Goal: Transaction & Acquisition: Purchase product/service

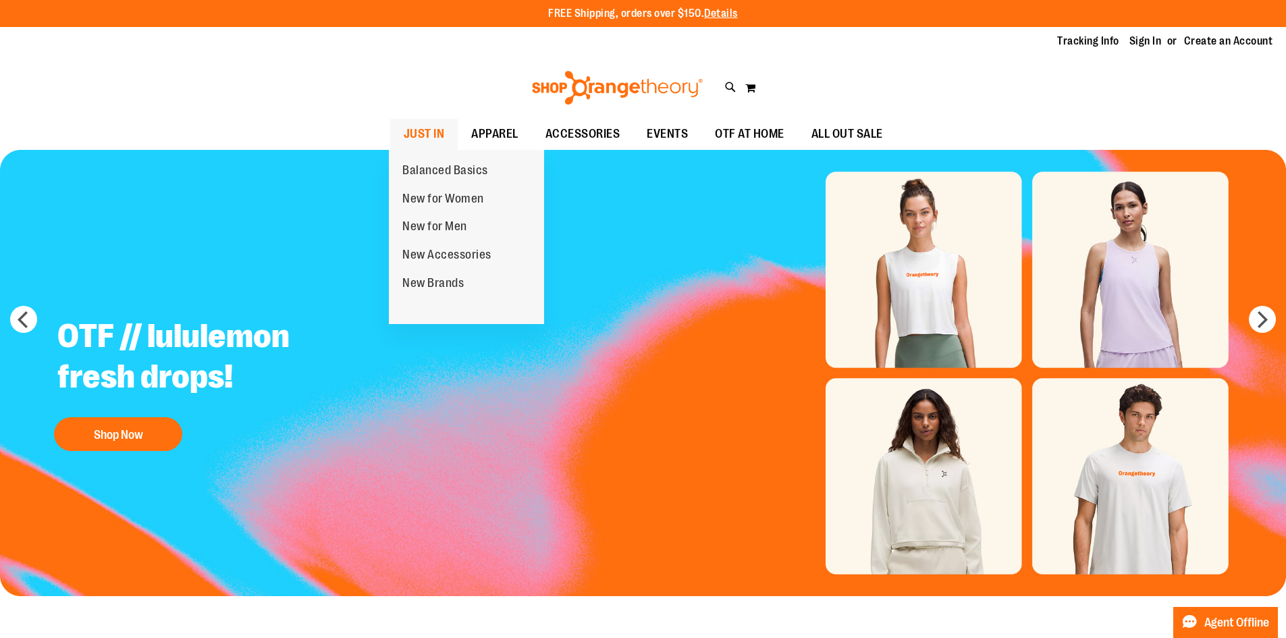
click at [432, 132] on span "JUST IN" at bounding box center [424, 134] width 41 height 30
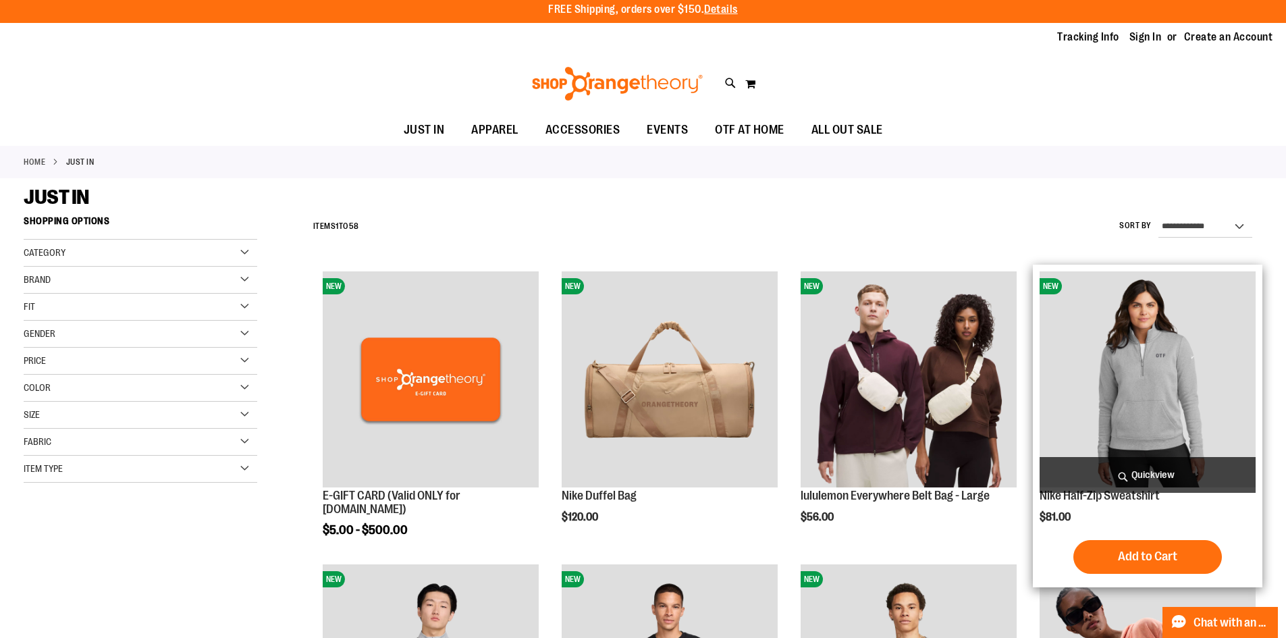
scroll to position [404, 0]
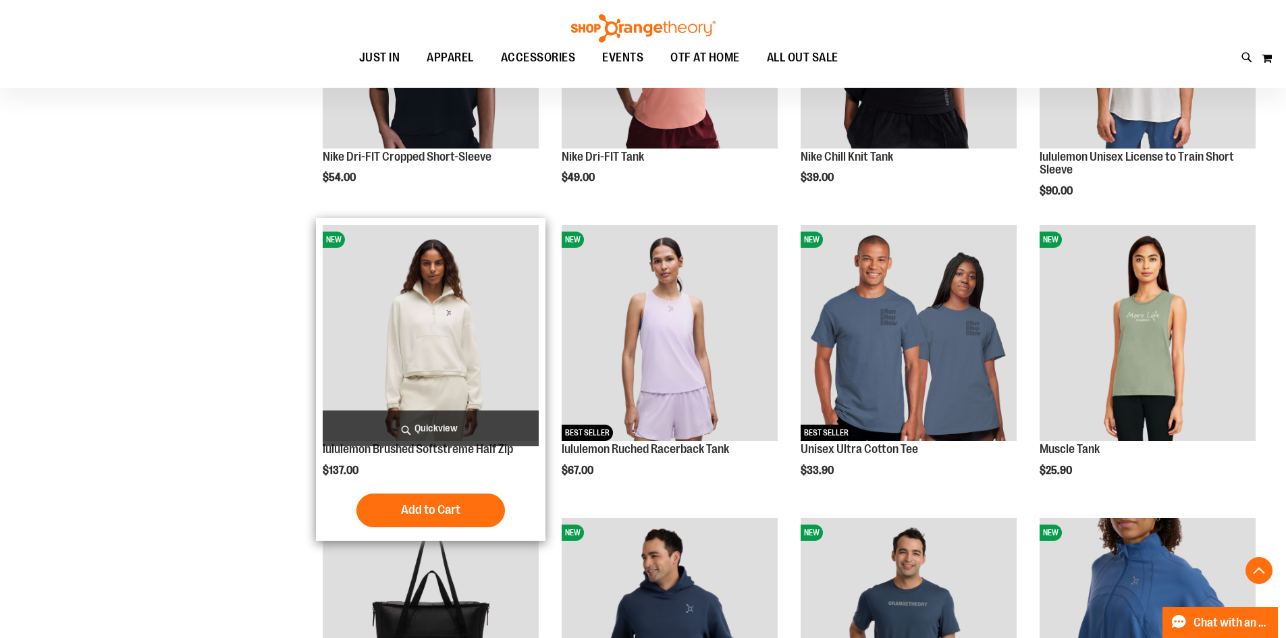
scroll to position [1147, 0]
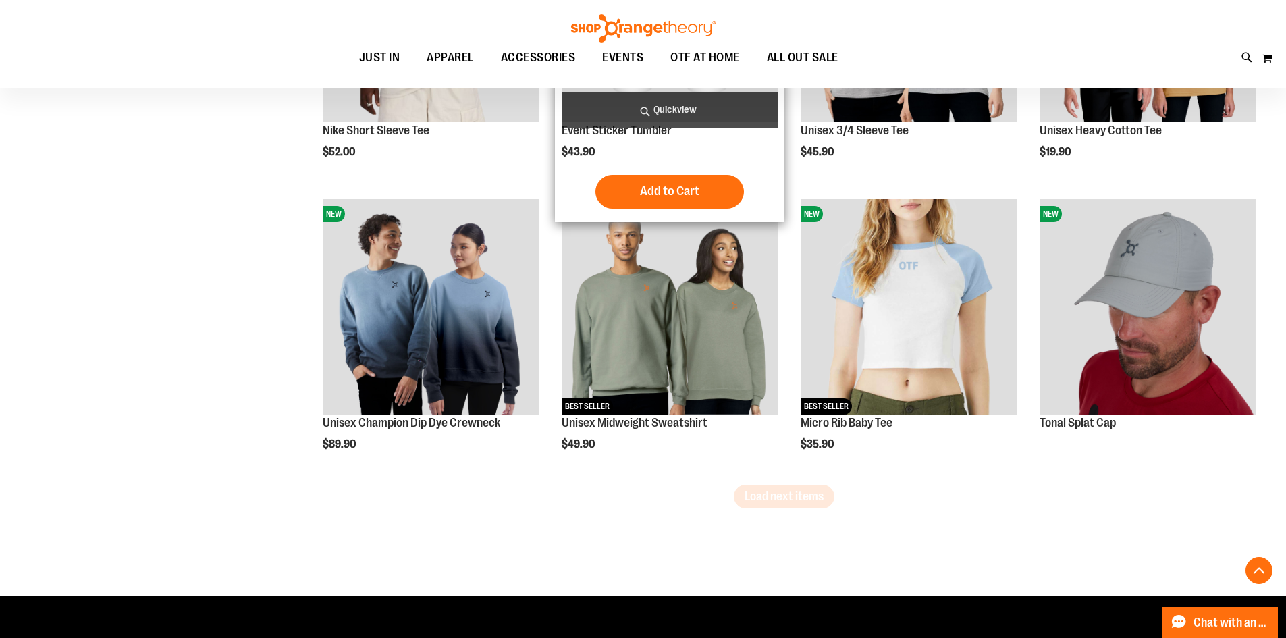
scroll to position [2430, 0]
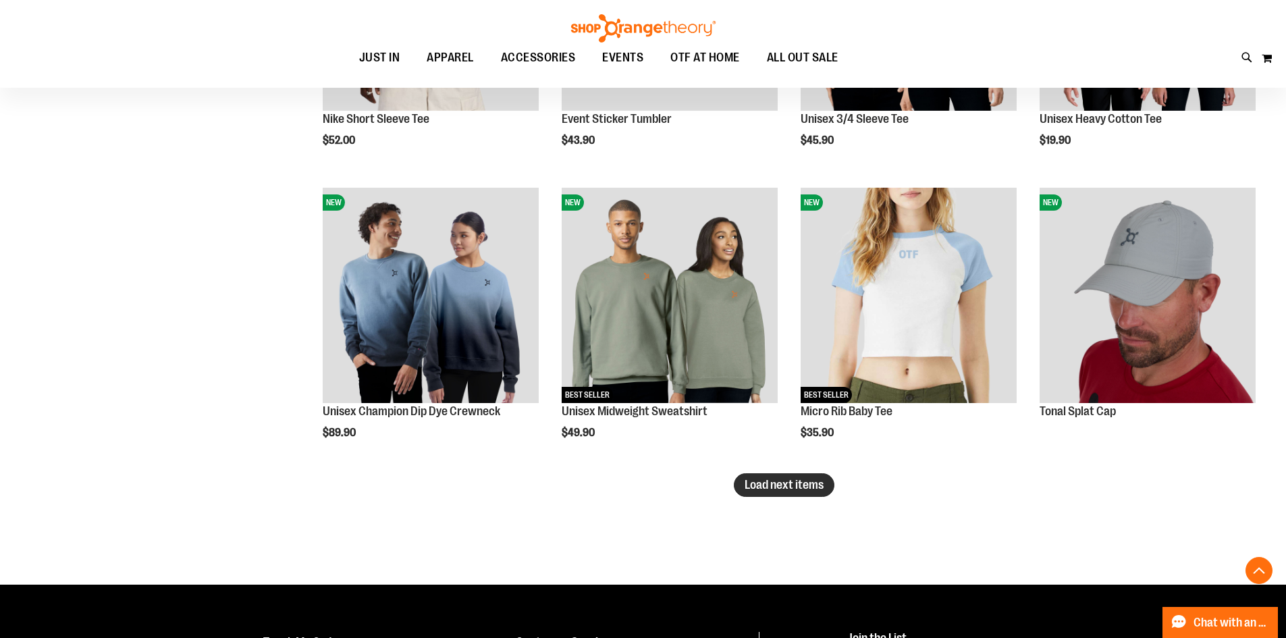
click at [820, 490] on span "Load next items" at bounding box center [784, 485] width 79 height 14
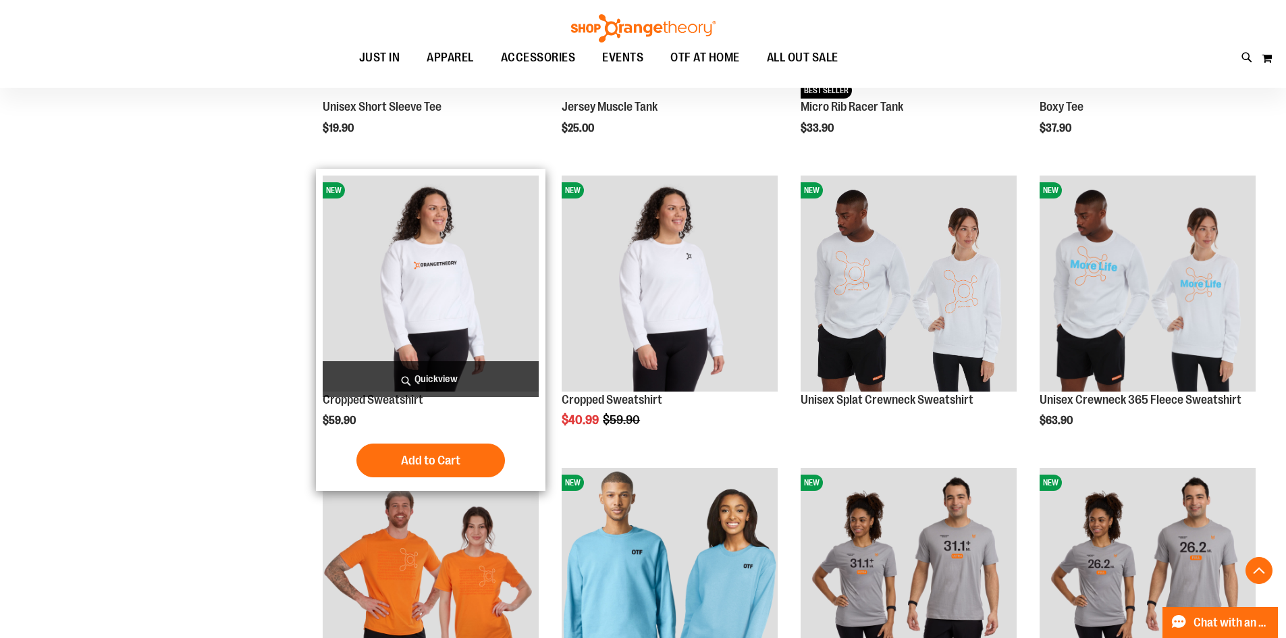
scroll to position [3105, 0]
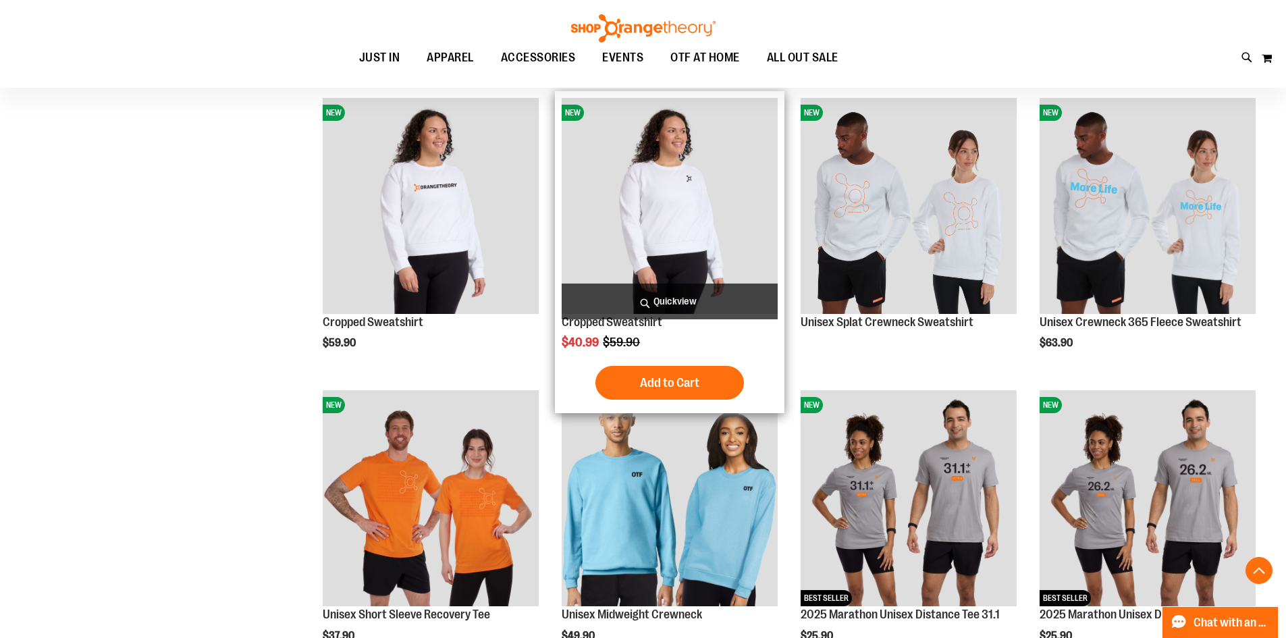
click at [629, 217] on img "product" at bounding box center [670, 206] width 216 height 216
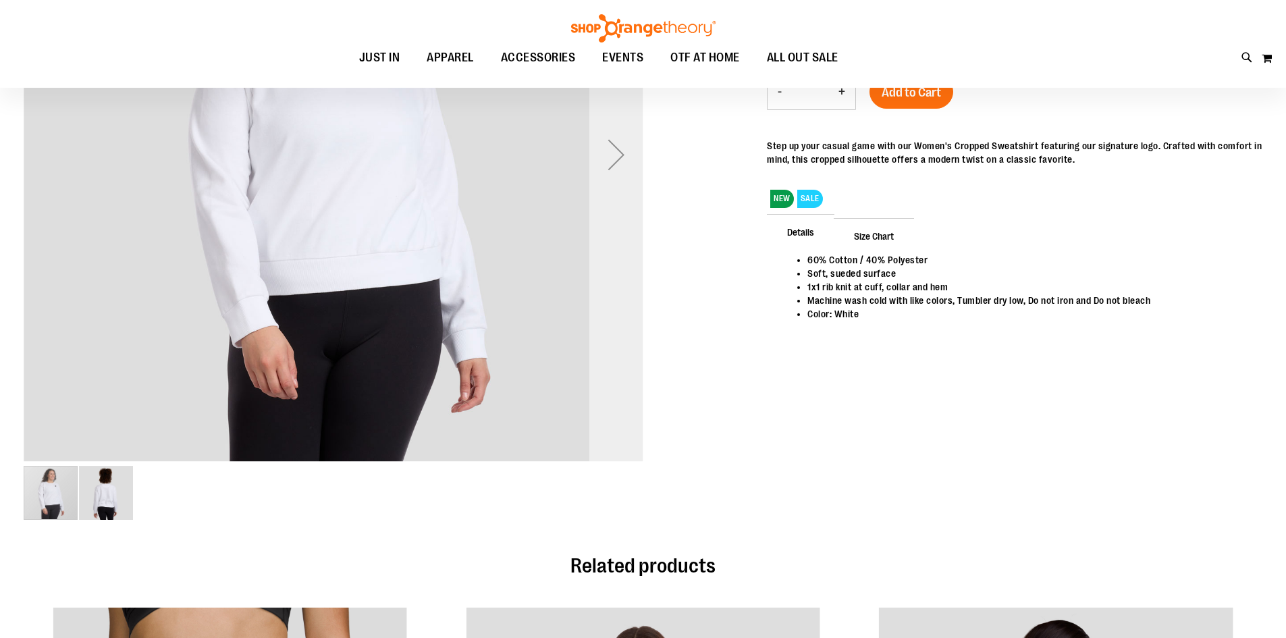
scroll to position [201, 0]
click at [109, 483] on img "image 2 of 2" at bounding box center [106, 494] width 54 height 54
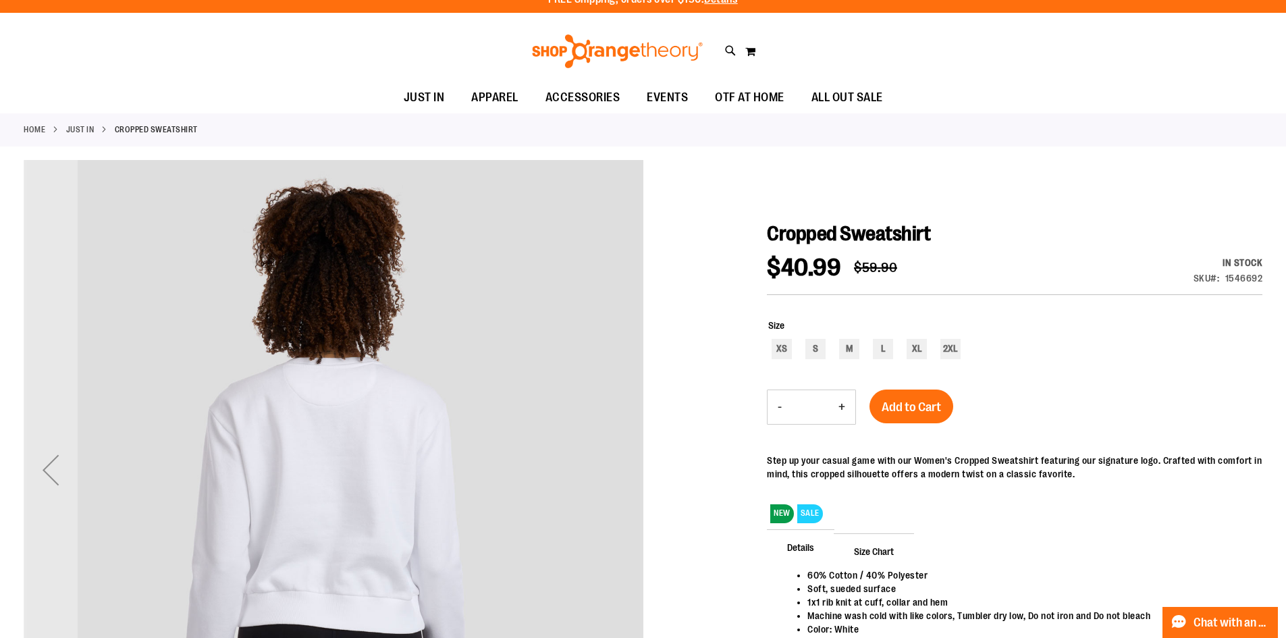
scroll to position [0, 0]
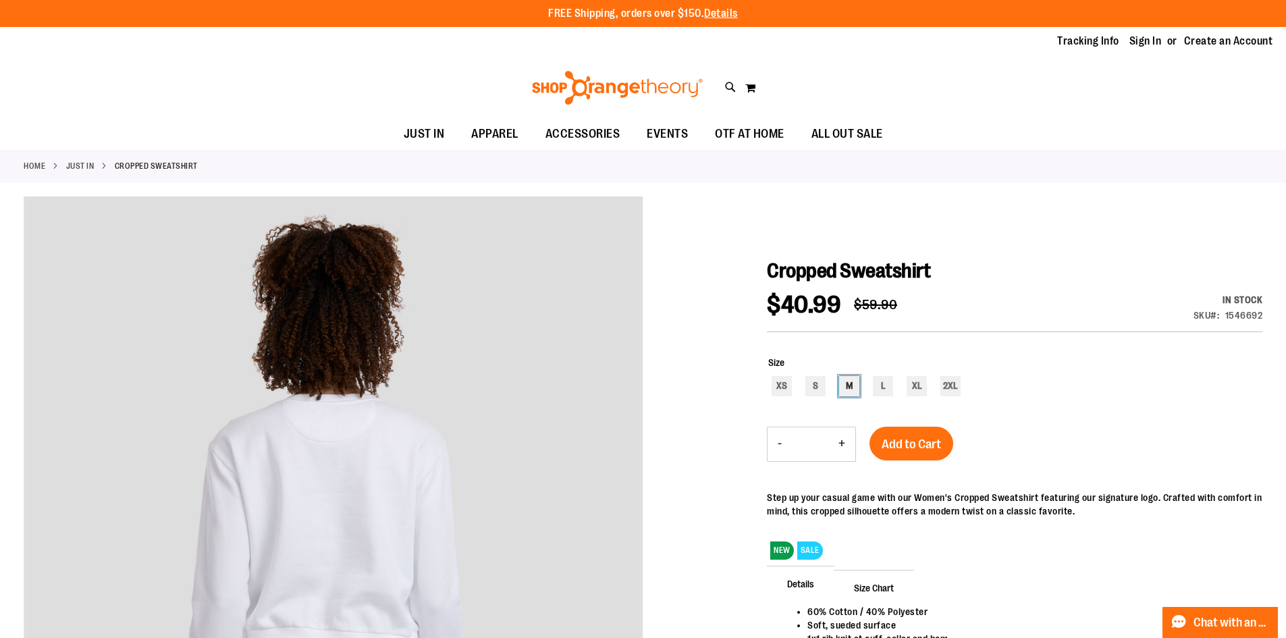
click at [851, 391] on div "M" at bounding box center [849, 386] width 20 height 20
type input "***"
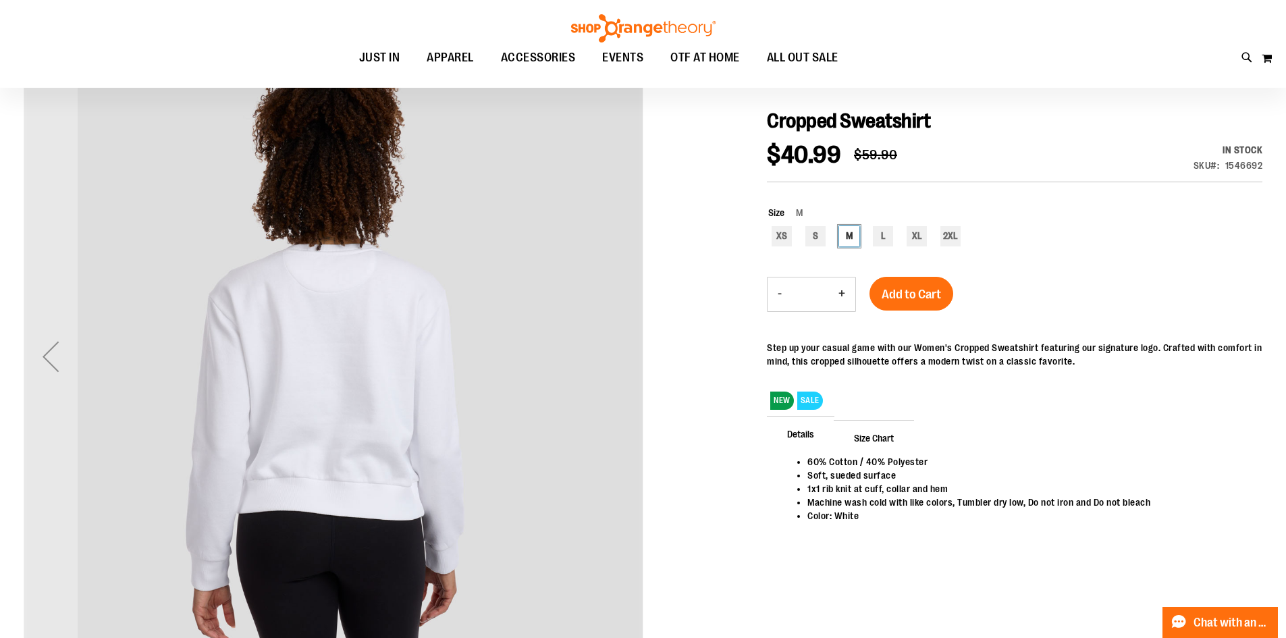
scroll to position [202, 0]
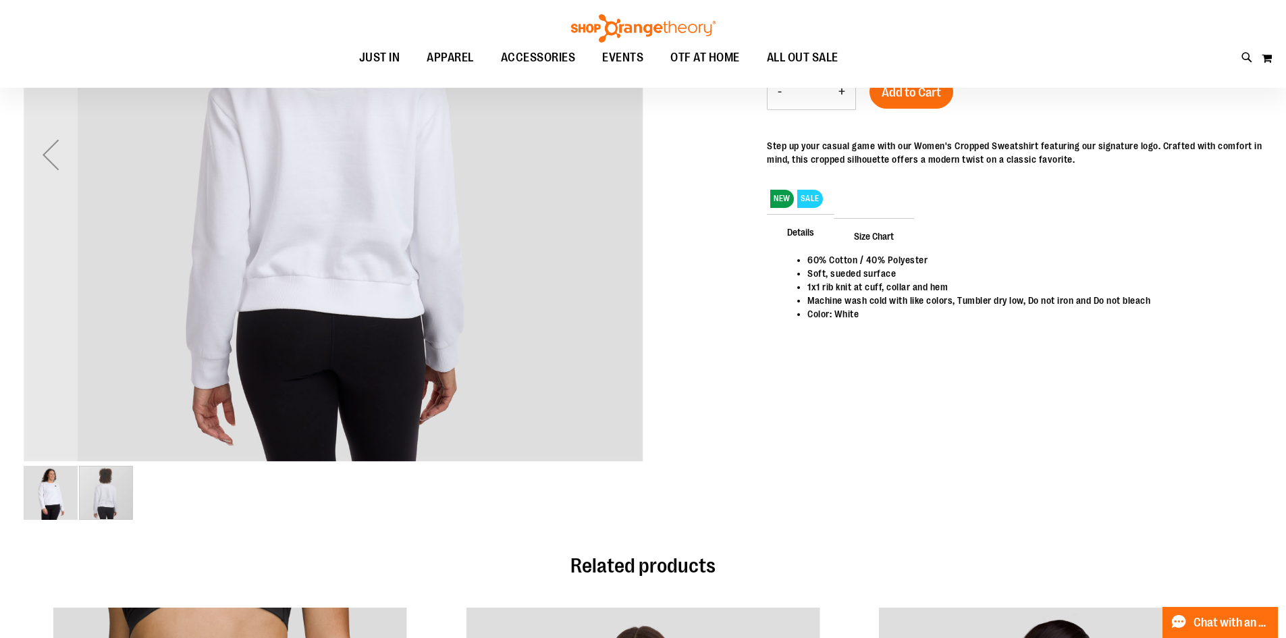
click at [113, 495] on div "carousel" at bounding box center [106, 493] width 54 height 54
click at [33, 496] on img "image 1 of 2" at bounding box center [51, 493] width 54 height 54
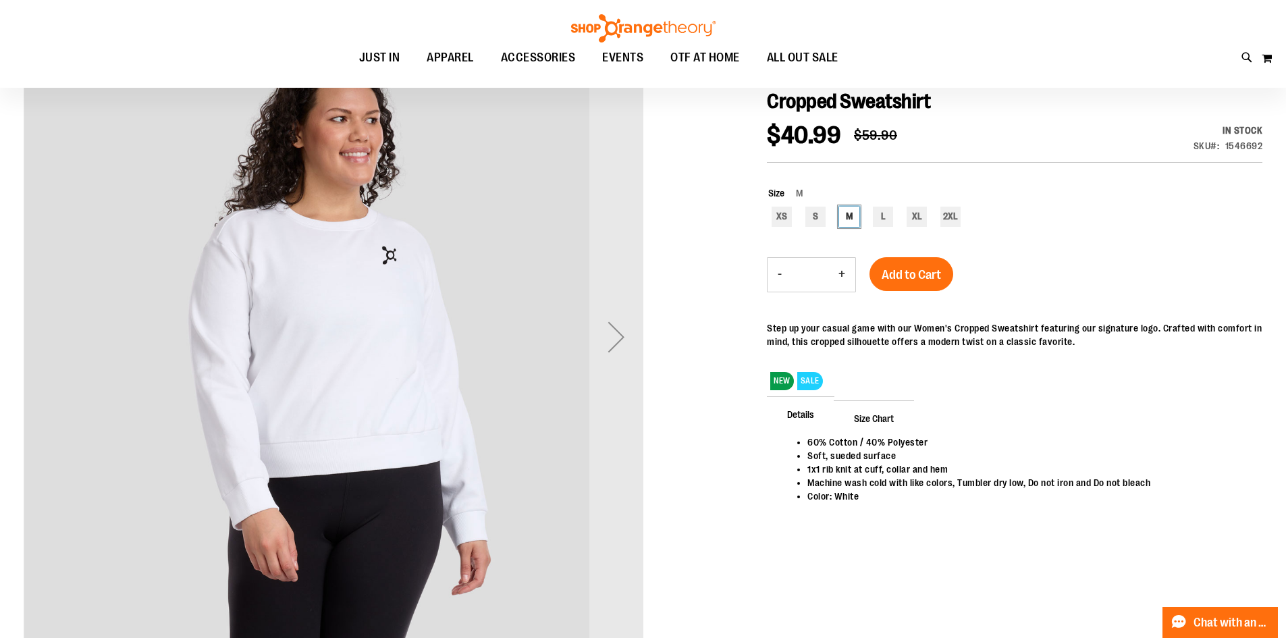
scroll to position [0, 0]
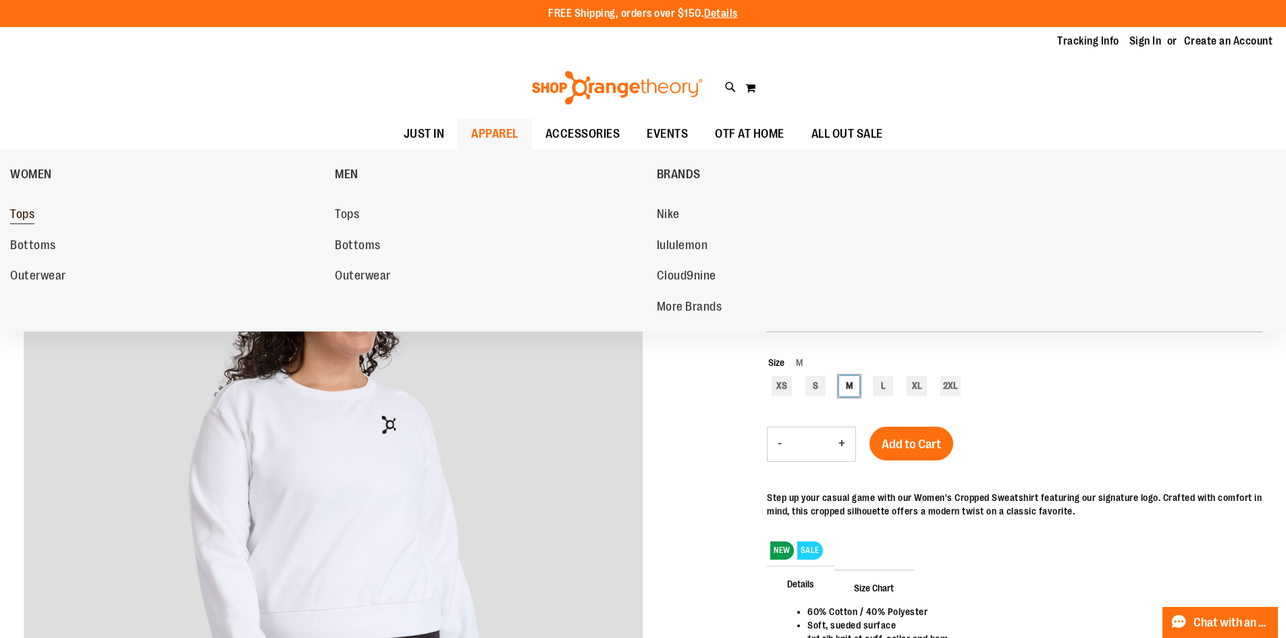
click at [24, 215] on span "Tops" at bounding box center [22, 215] width 24 height 17
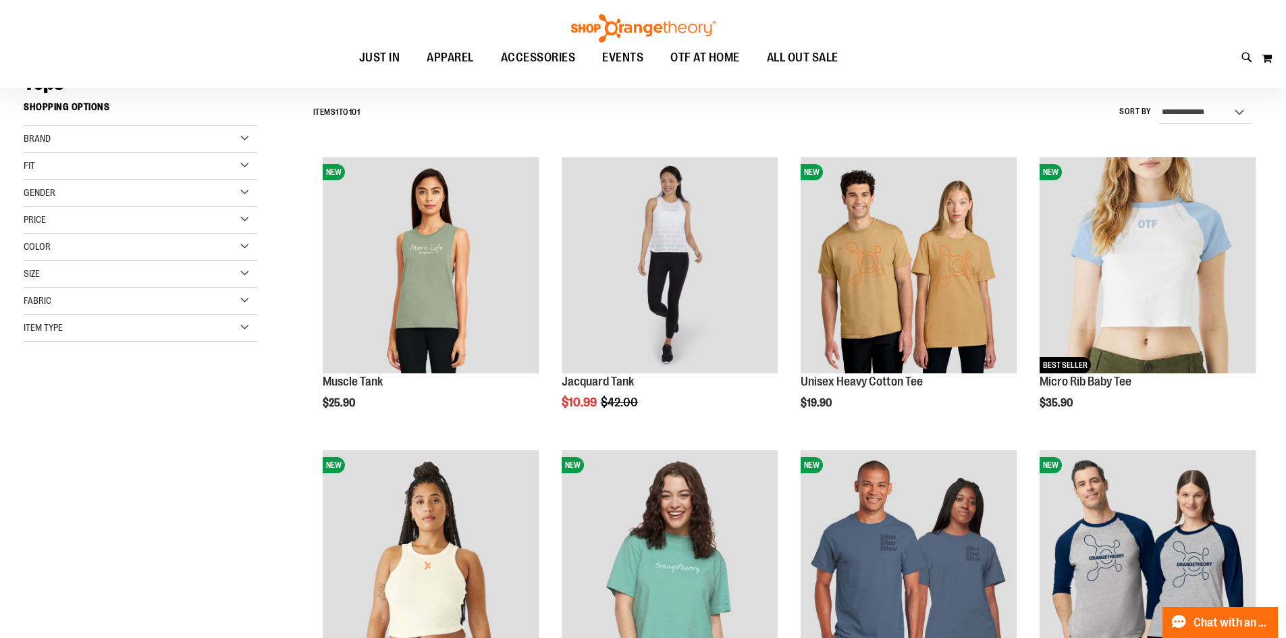
scroll to position [134, 0]
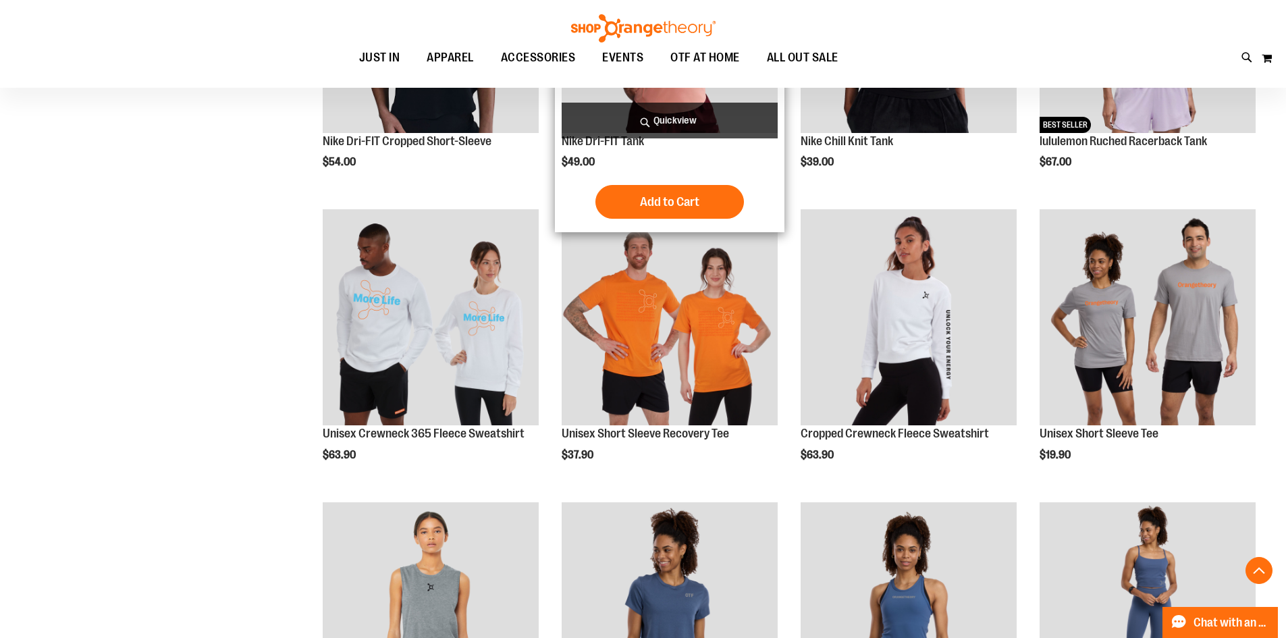
scroll to position [945, 0]
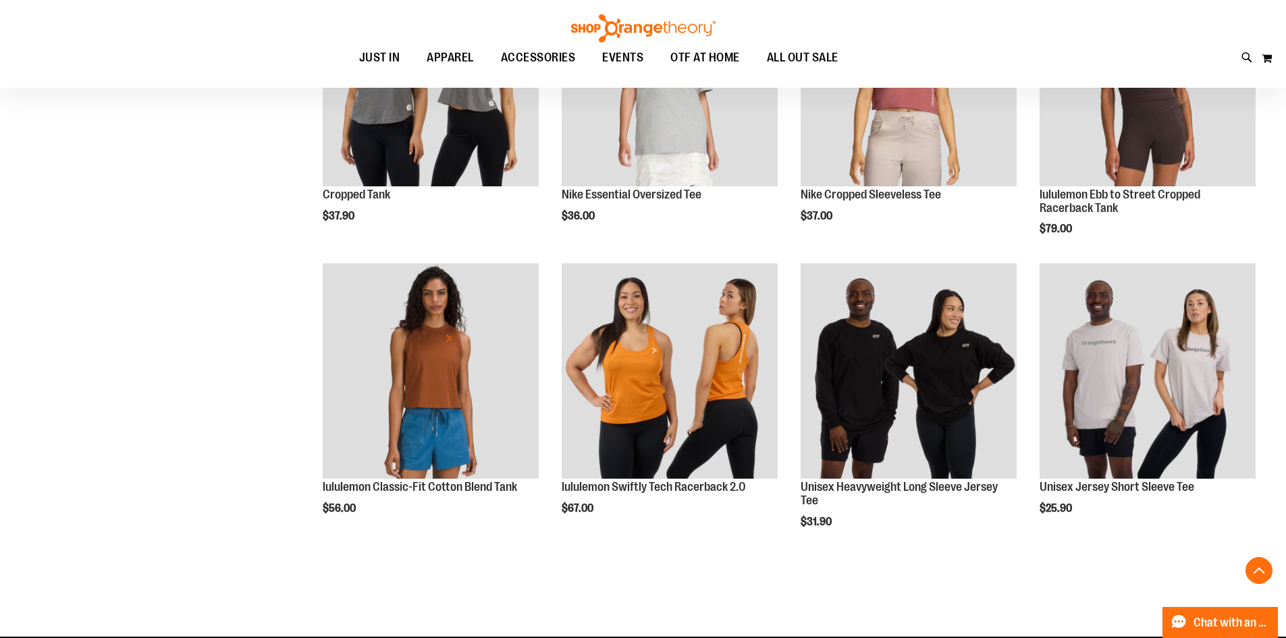
scroll to position [2363, 0]
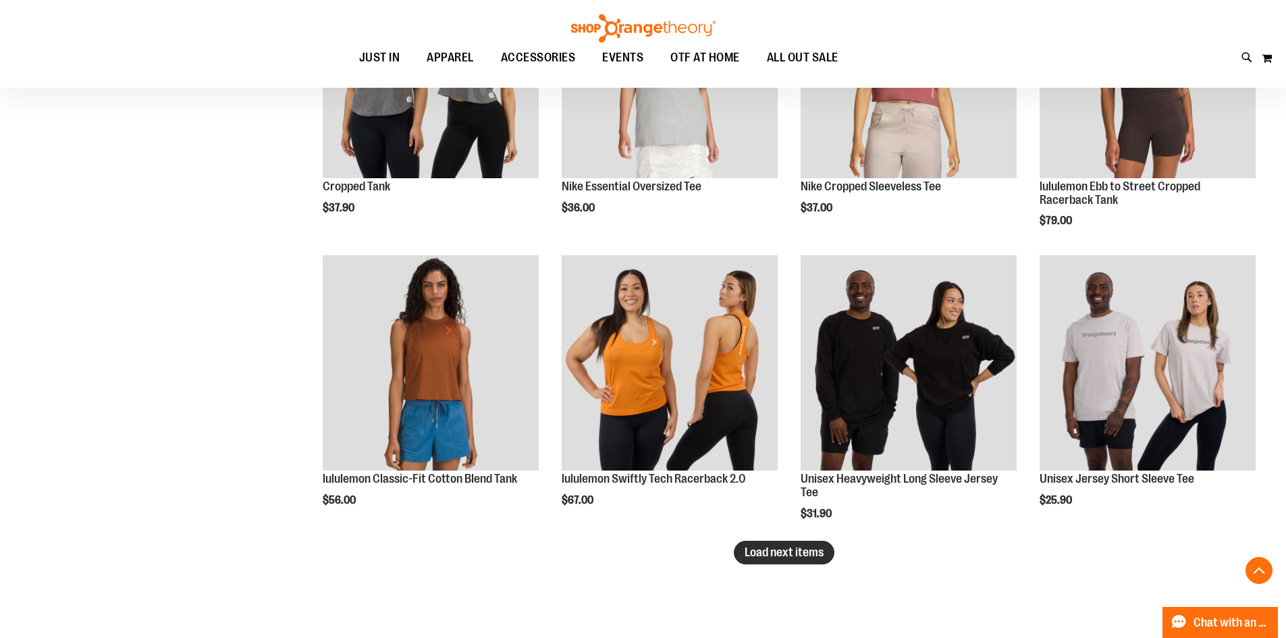
click at [803, 542] on button "Load next items" at bounding box center [784, 553] width 101 height 24
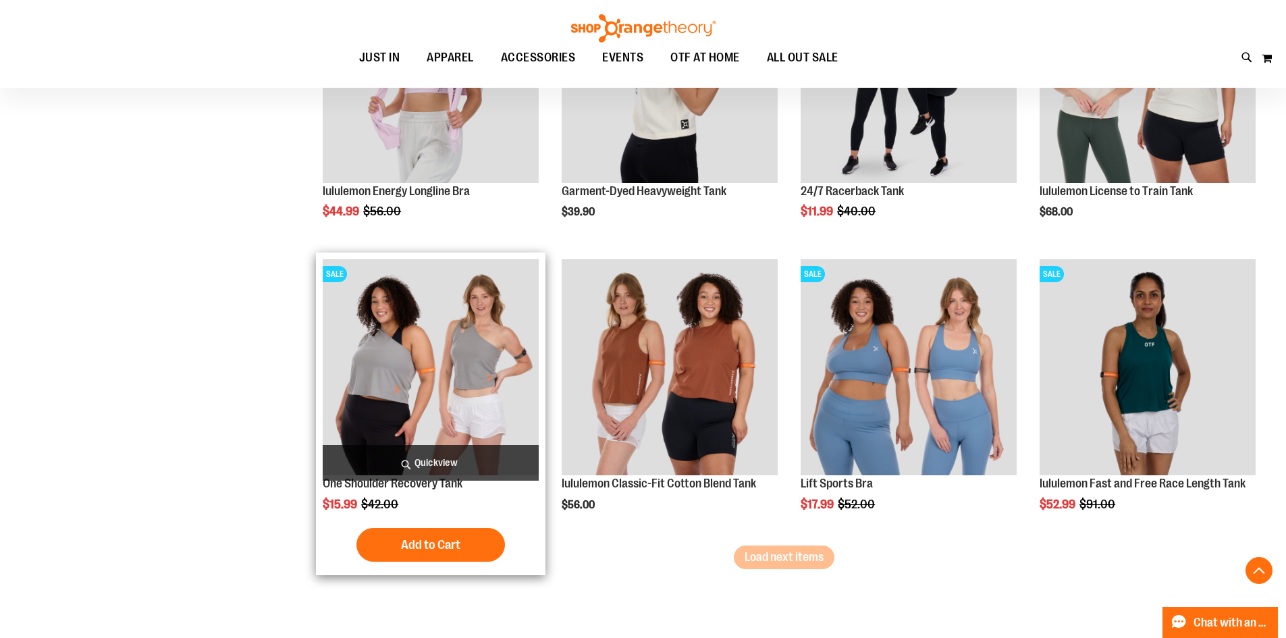
scroll to position [3240, 0]
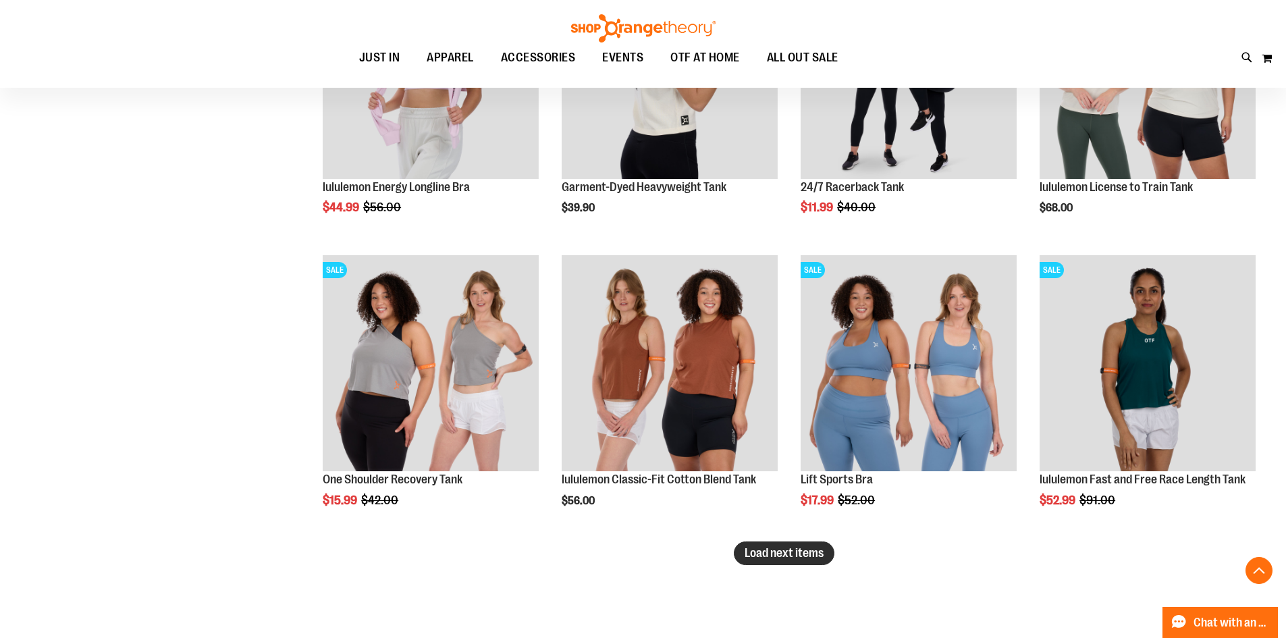
click at [771, 554] on span "Load next items" at bounding box center [784, 553] width 79 height 14
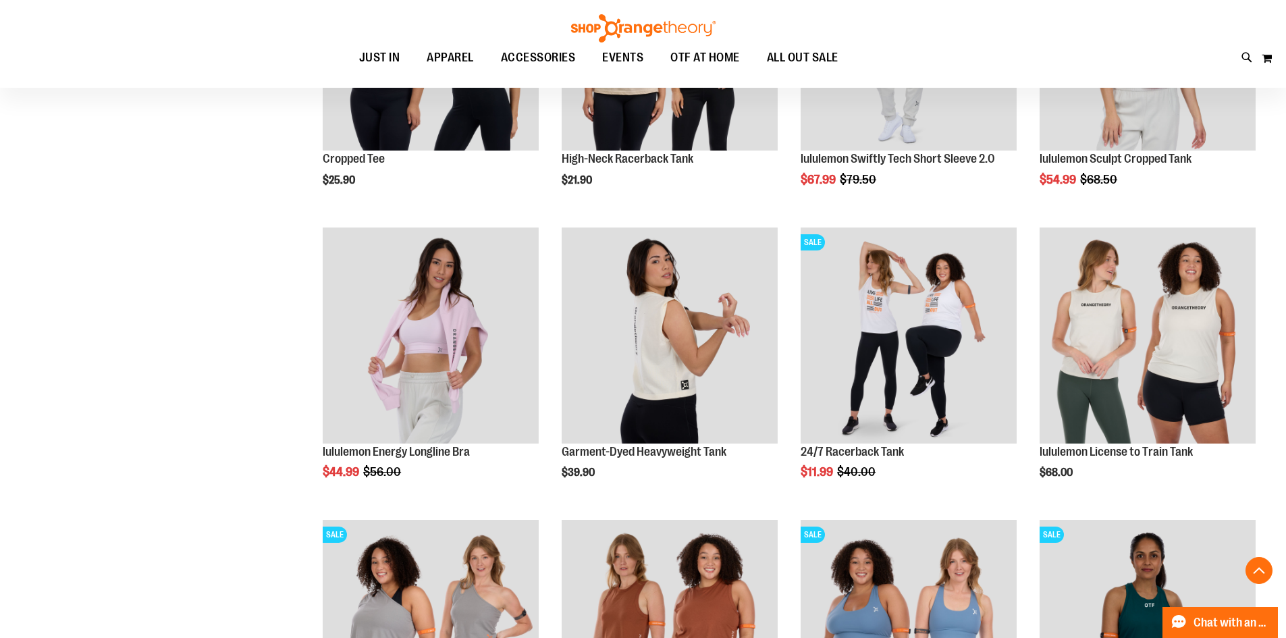
scroll to position [2970, 0]
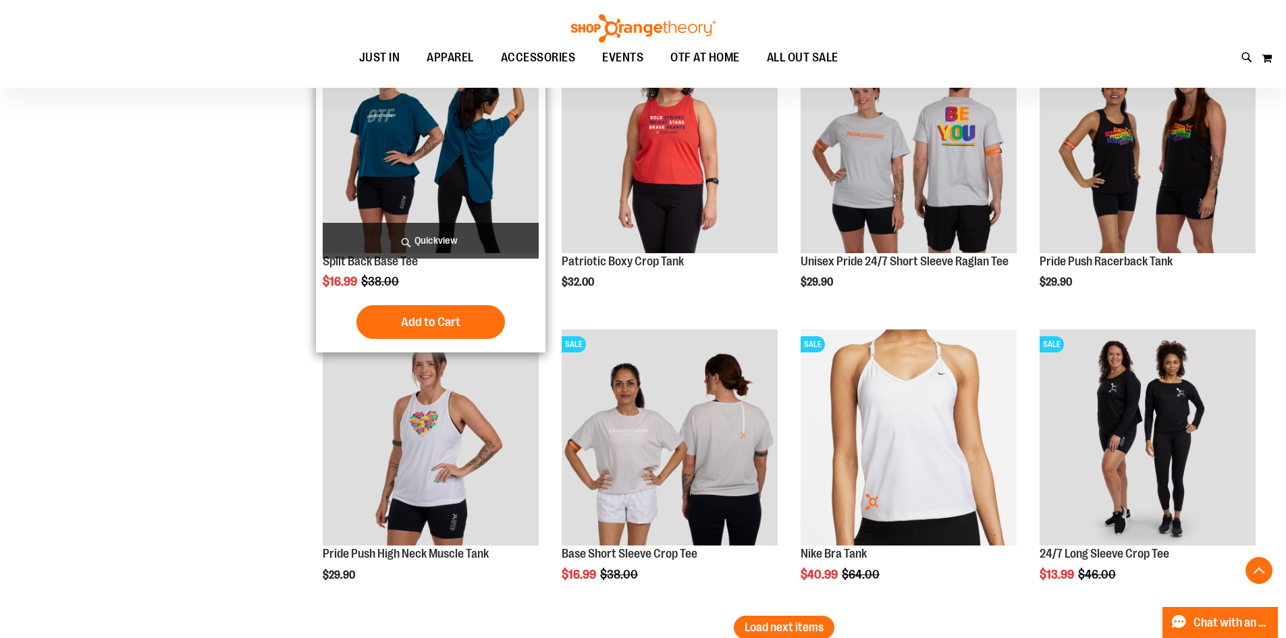
scroll to position [4253, 0]
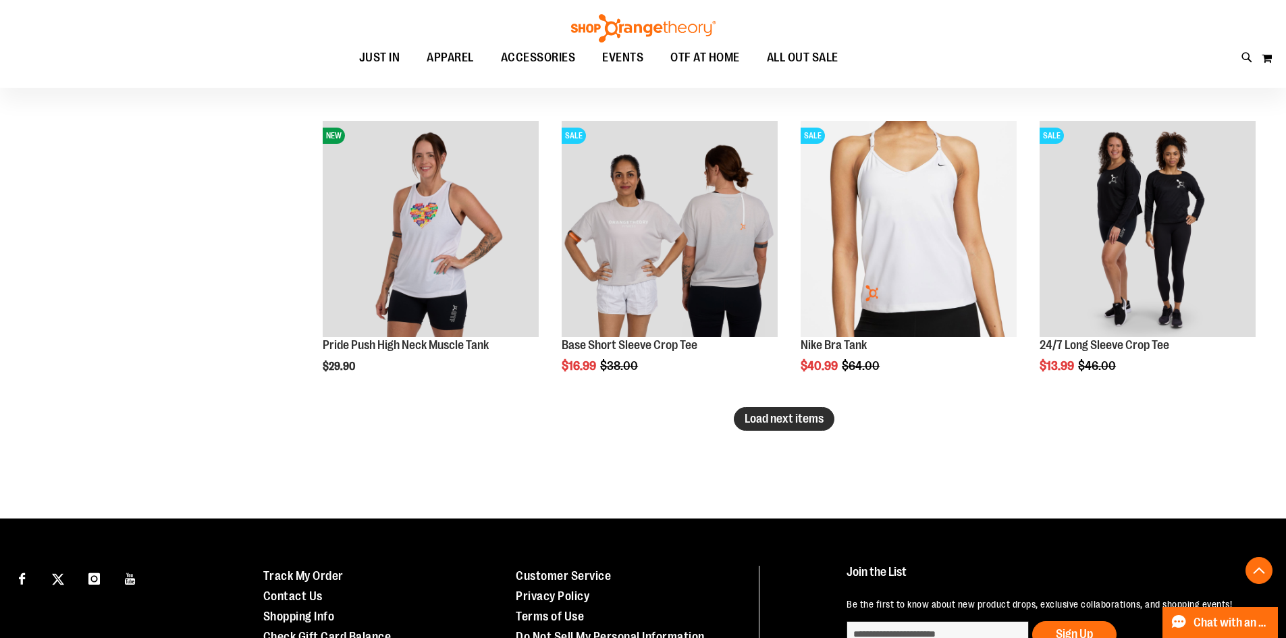
click at [810, 428] on button "Load next items" at bounding box center [784, 419] width 101 height 24
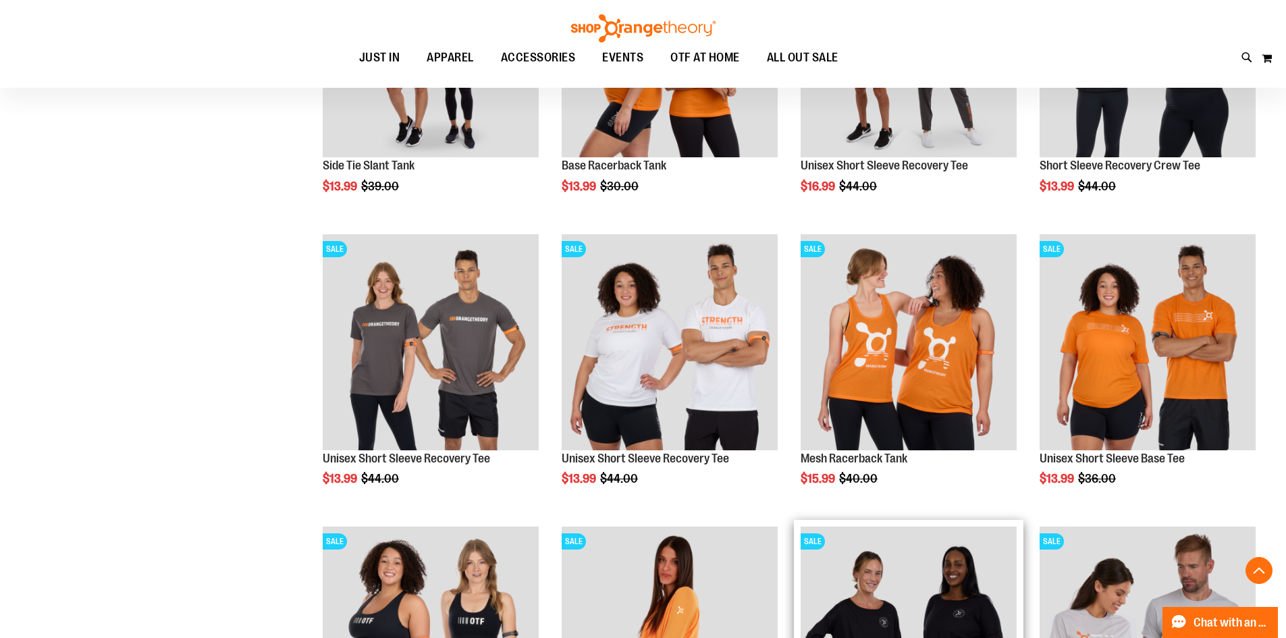
scroll to position [4996, 0]
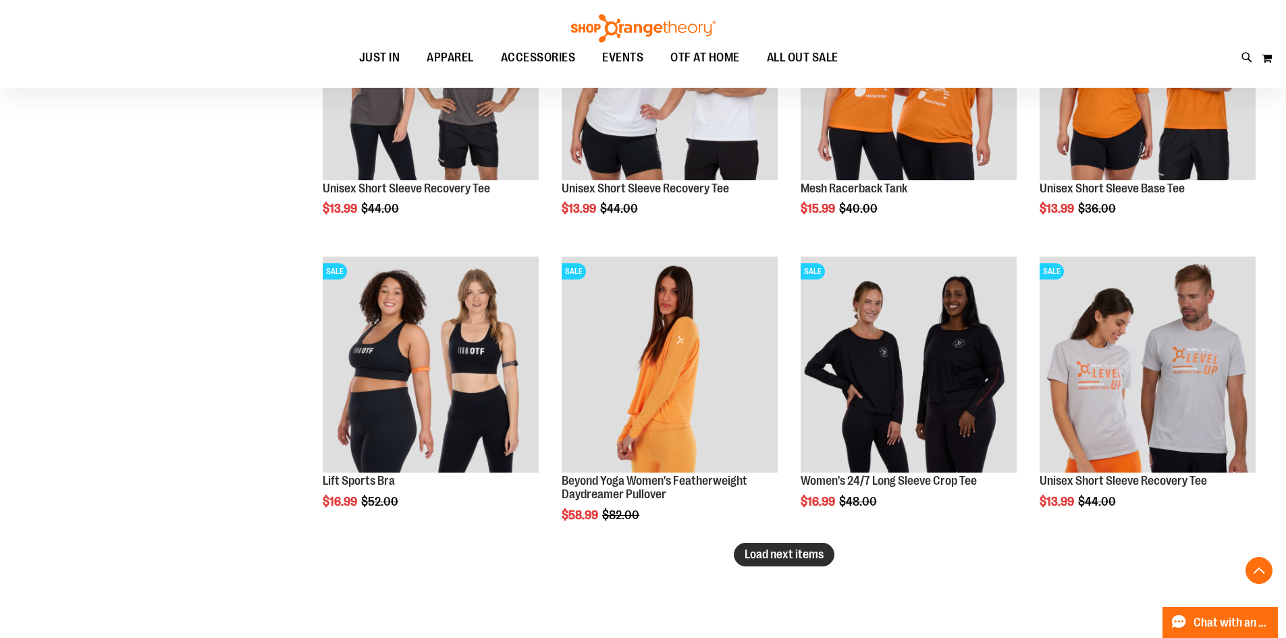
click at [769, 552] on span "Load next items" at bounding box center [784, 555] width 79 height 14
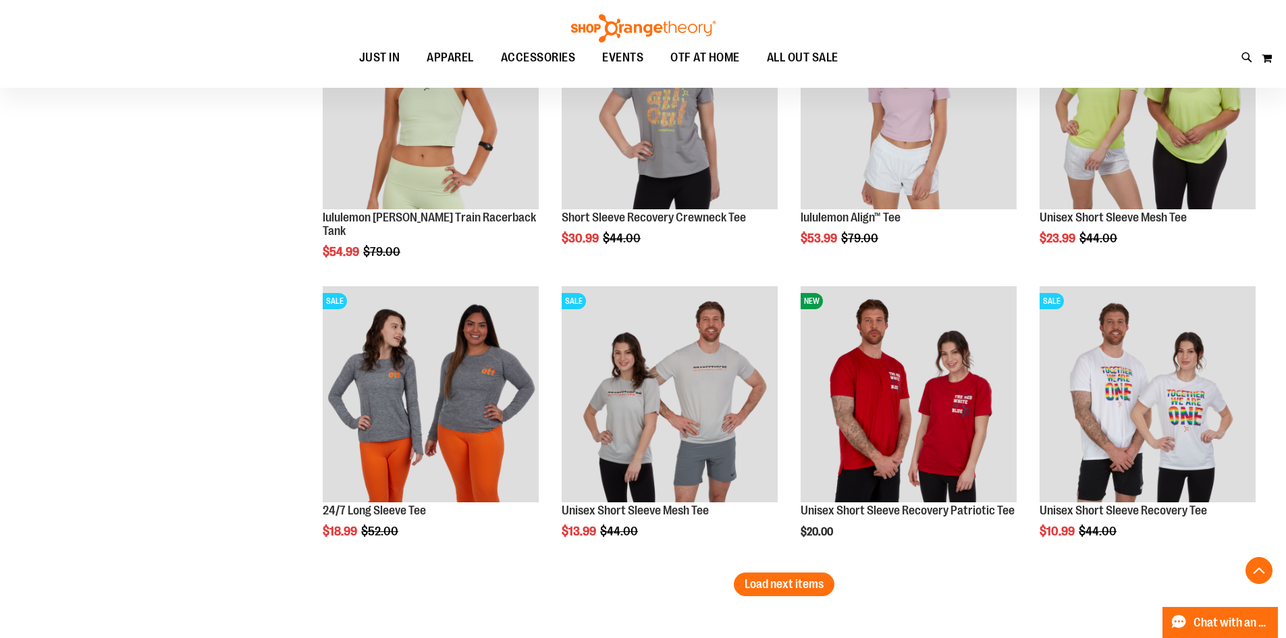
scroll to position [6009, 0]
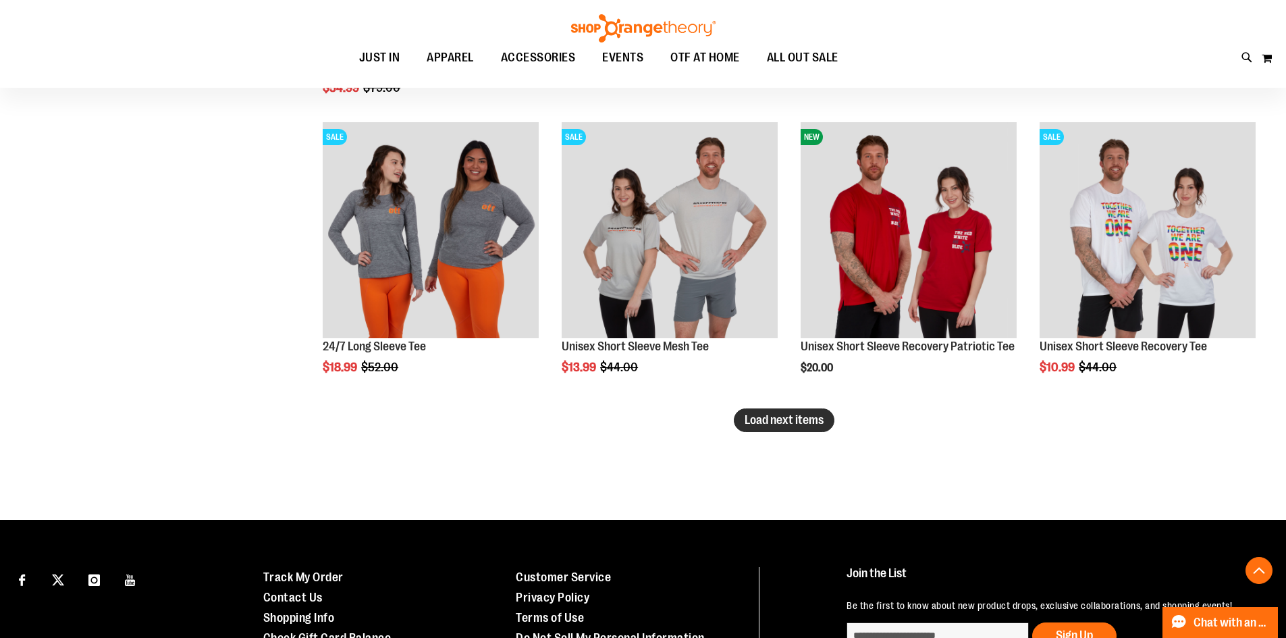
click at [793, 423] on span "Load next items" at bounding box center [784, 420] width 79 height 14
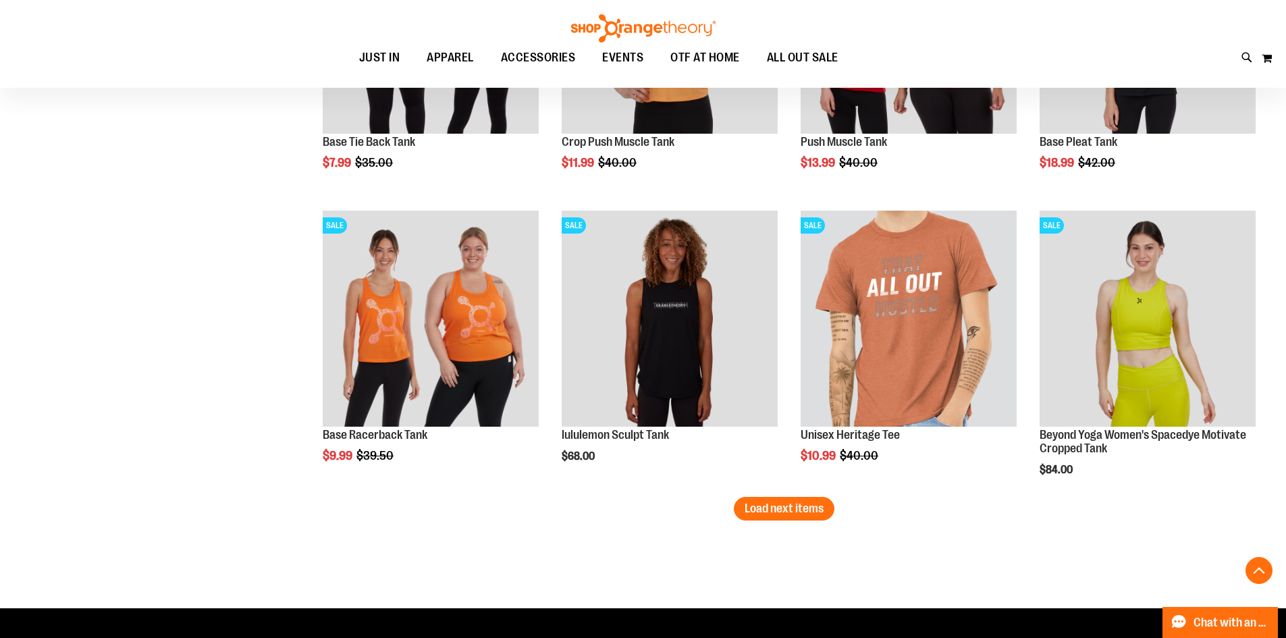
scroll to position [6819, 0]
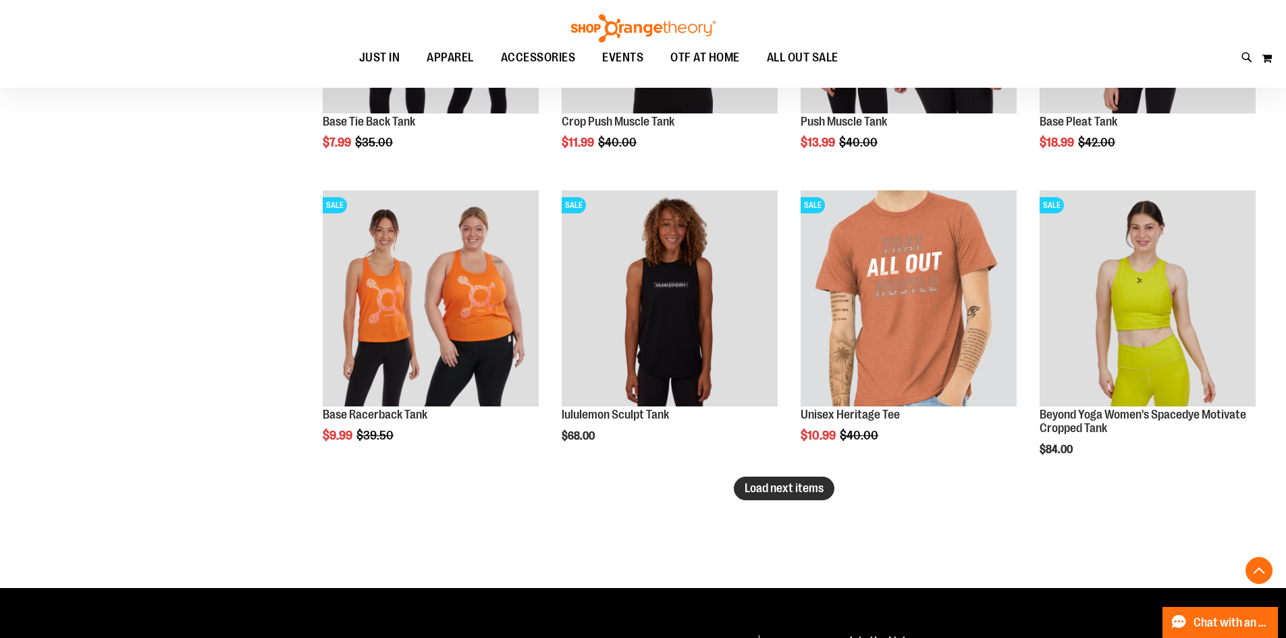
click at [761, 488] on span "Load next items" at bounding box center [784, 488] width 79 height 14
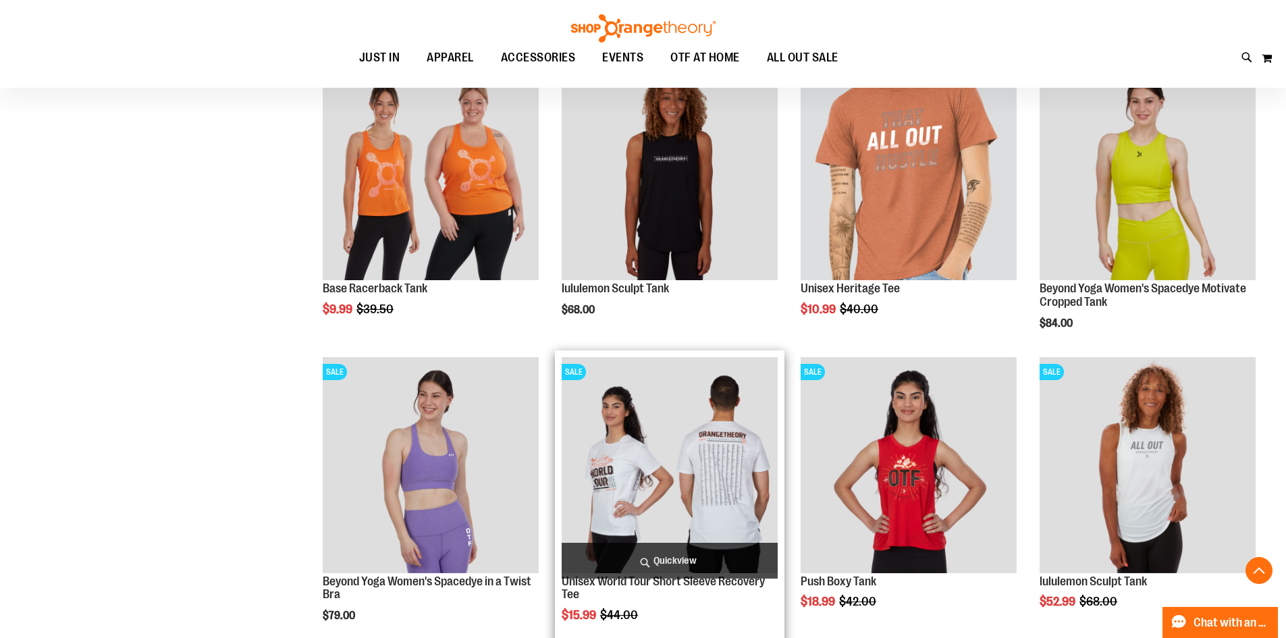
scroll to position [6954, 0]
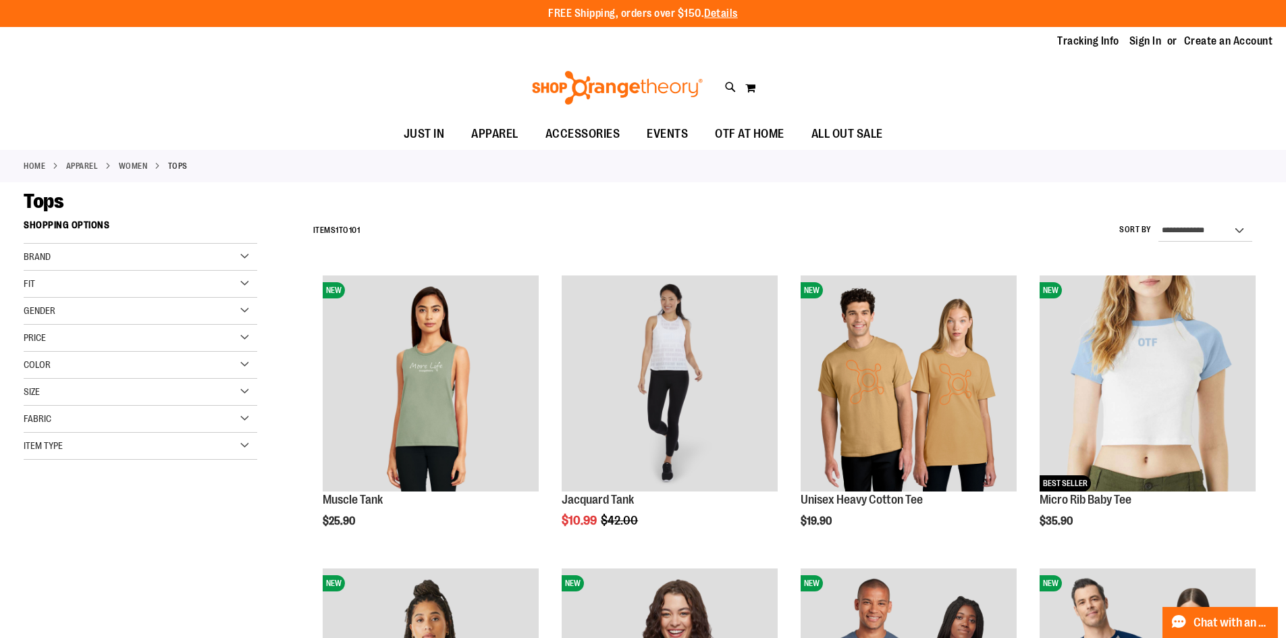
click at [153, 438] on div "Item Type" at bounding box center [141, 446] width 234 height 27
click at [23, 552] on link "Sweatshirts 3 items" at bounding box center [132, 552] width 224 height 14
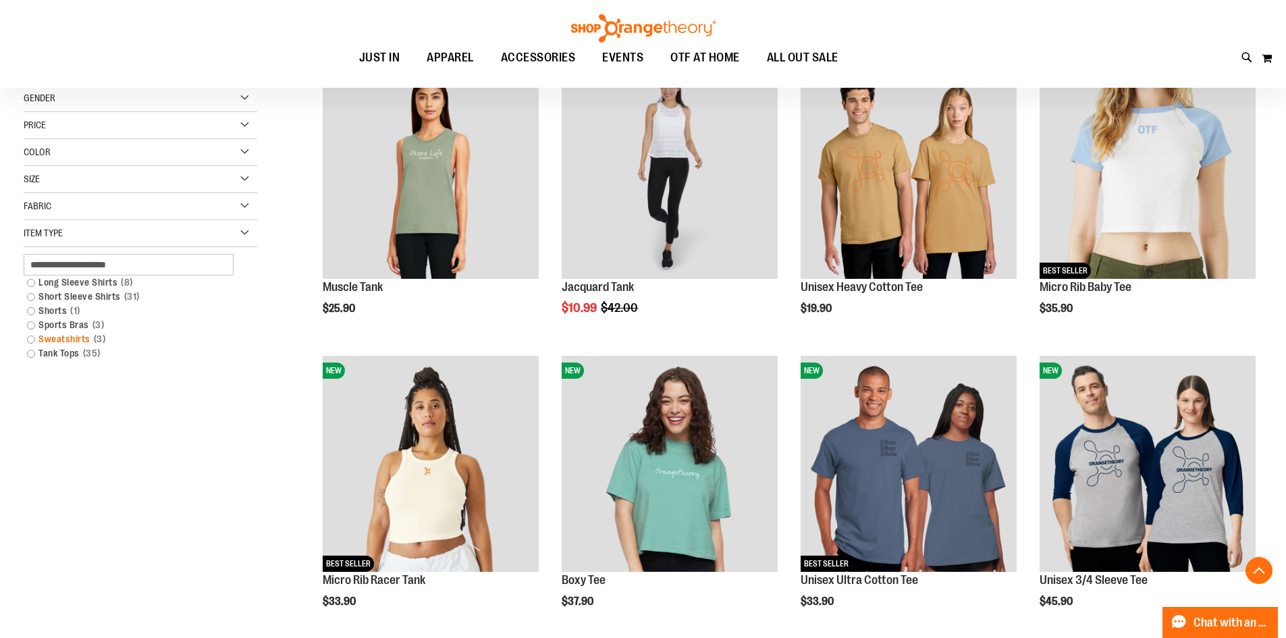
scroll to position [213, 0]
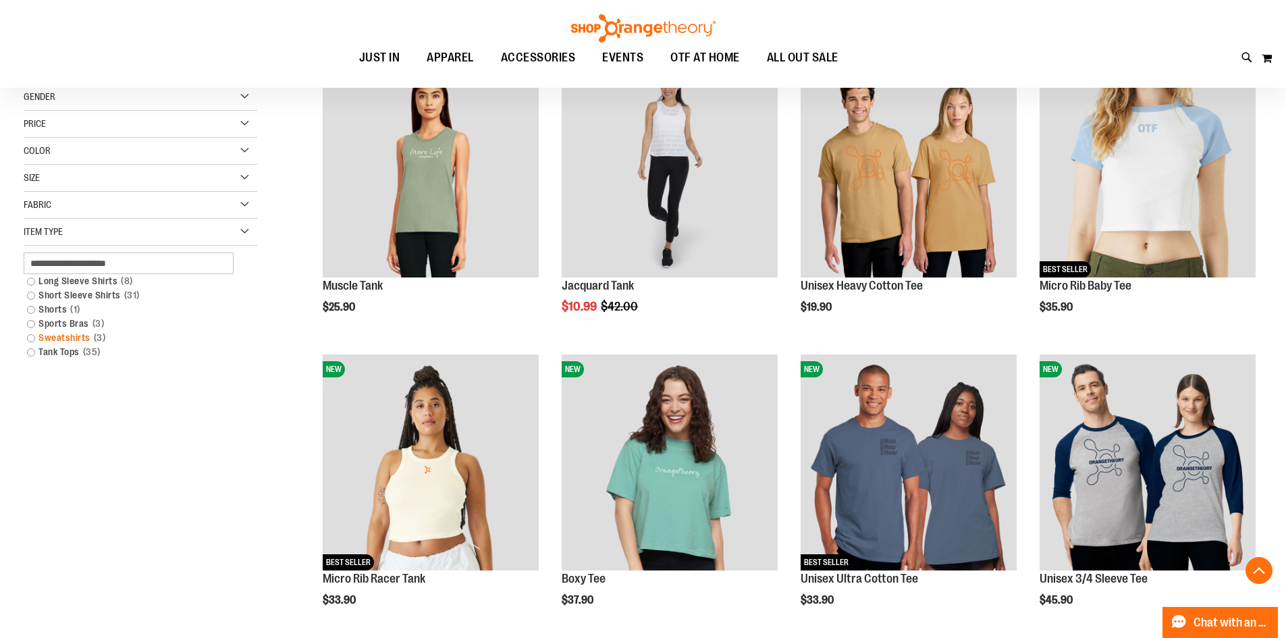
click at [30, 337] on link "Sweatshirts 3 items" at bounding box center [132, 338] width 224 height 14
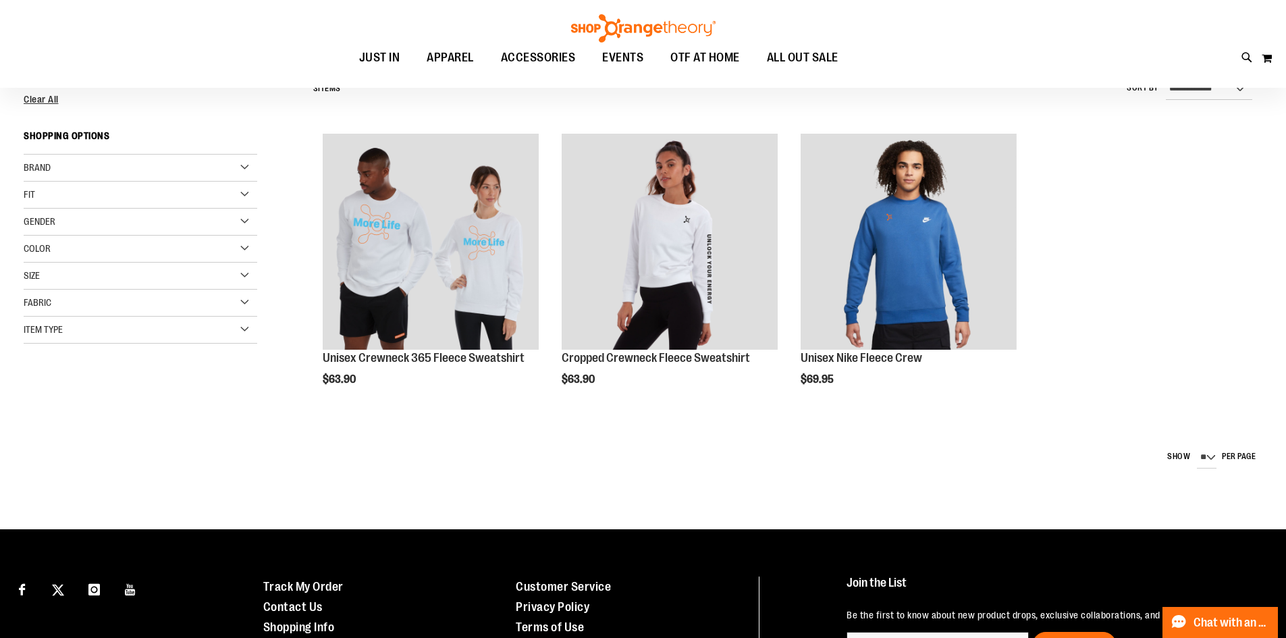
scroll to position [126, 0]
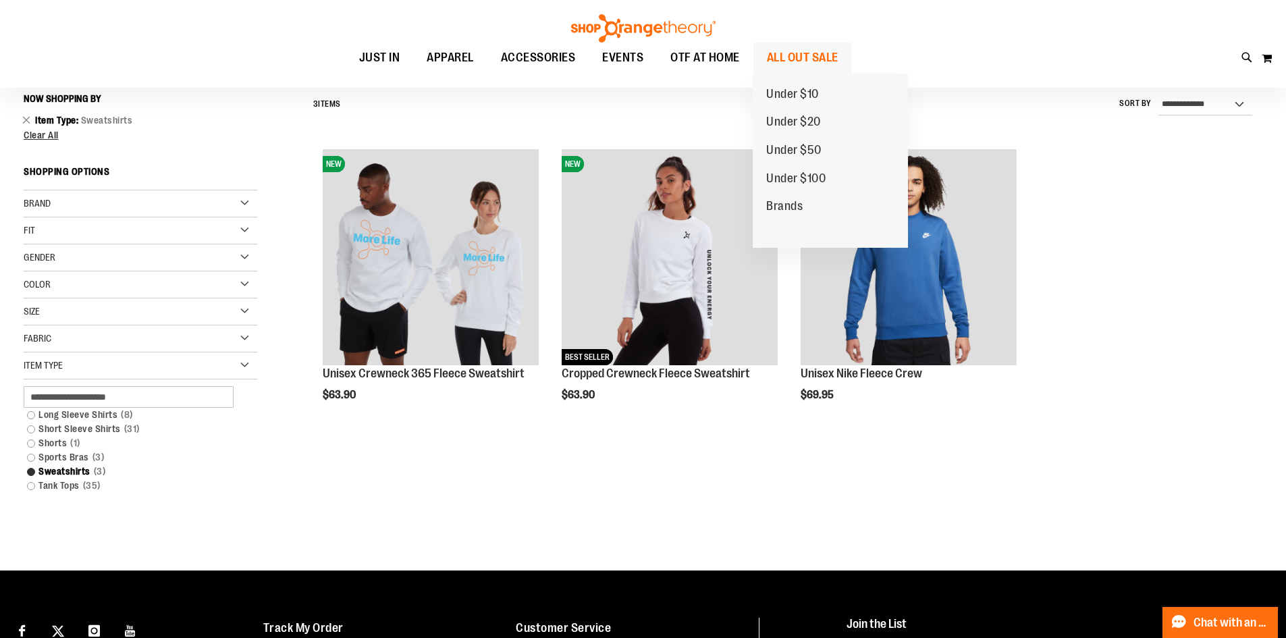
click at [792, 53] on span "ALL OUT SALE" at bounding box center [803, 58] width 72 height 30
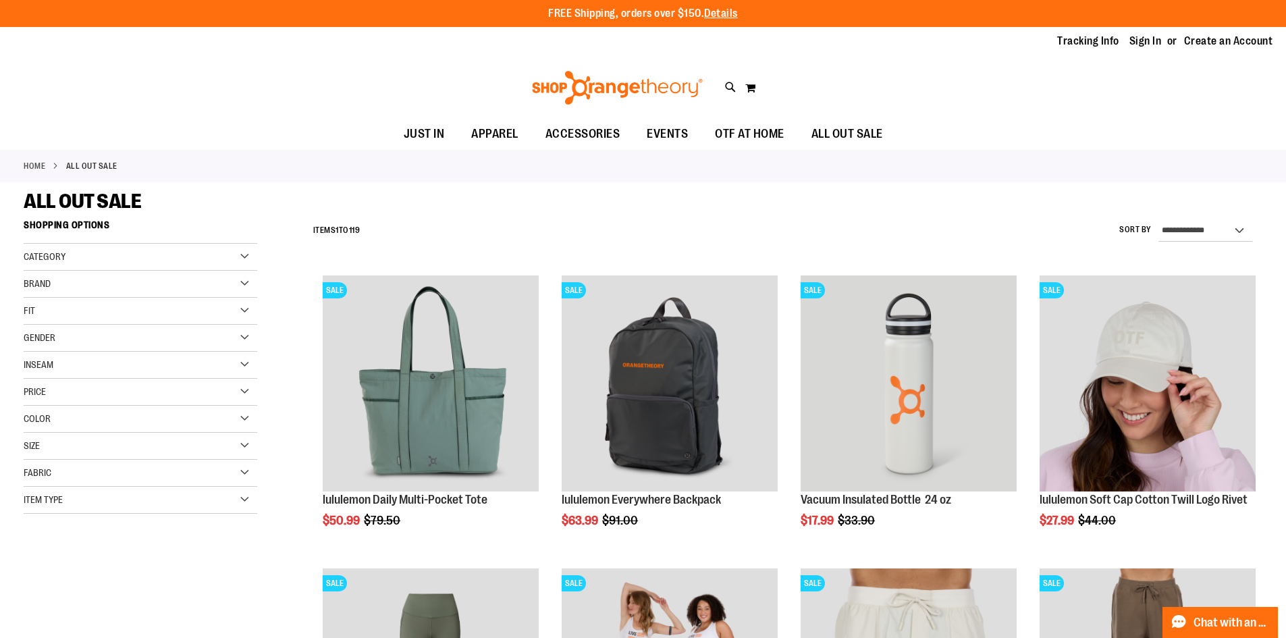
click at [203, 496] on div "Item Type" at bounding box center [141, 500] width 234 height 27
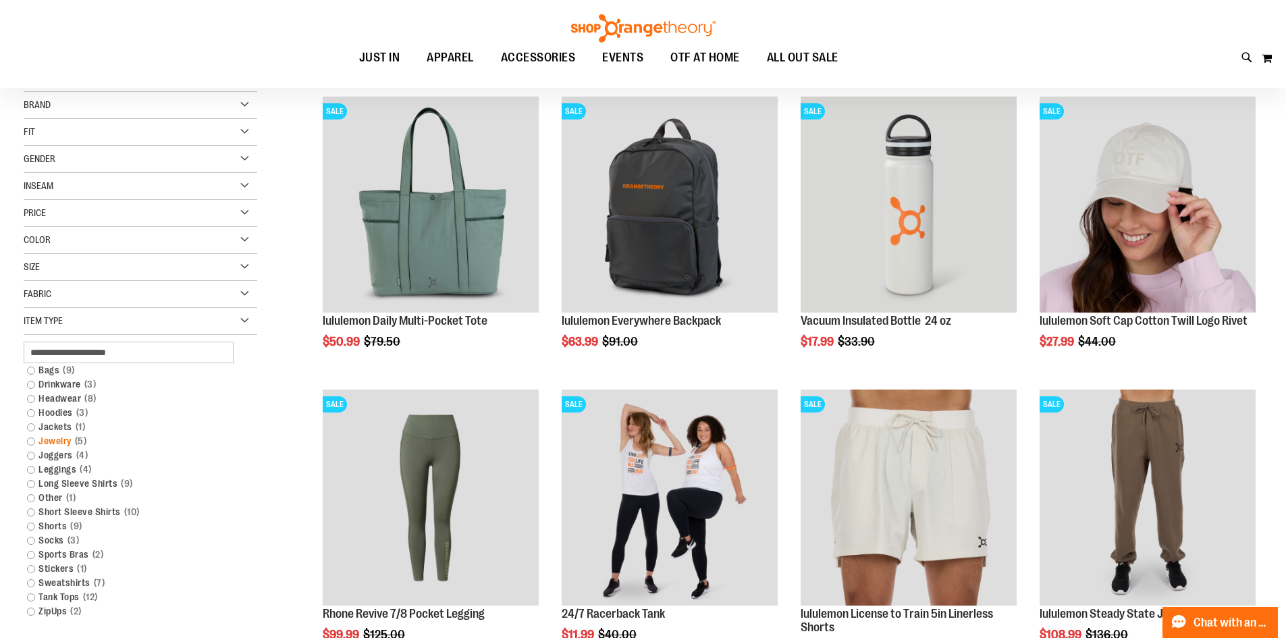
scroll to position [202, 0]
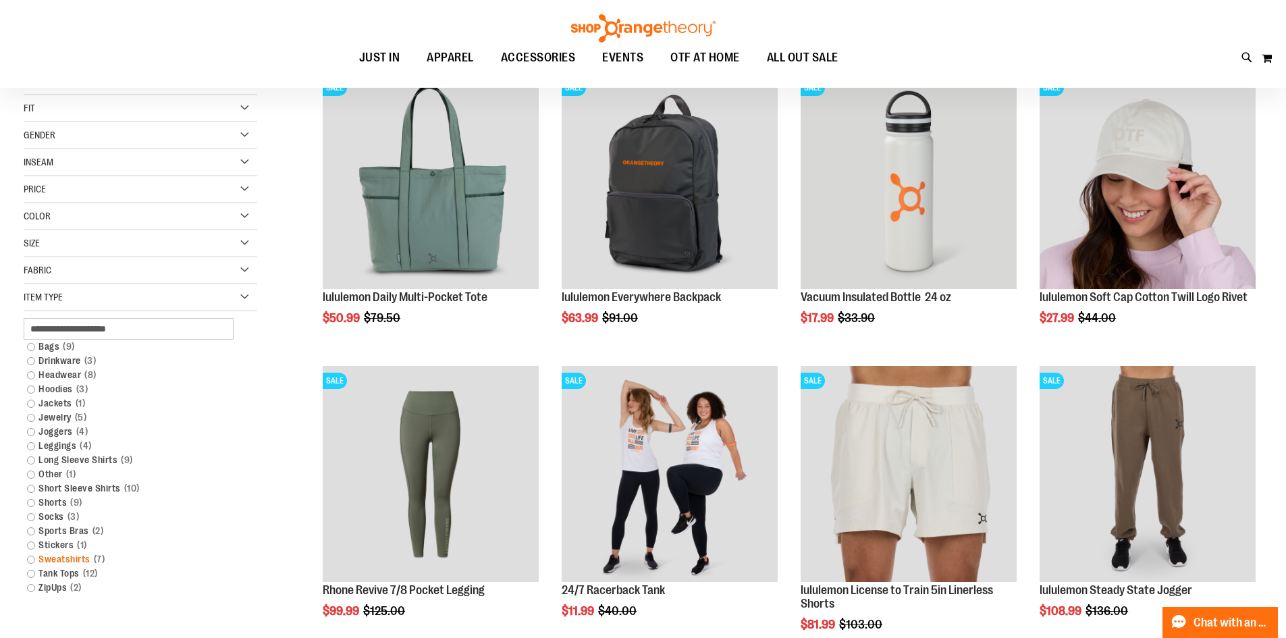
click at [26, 562] on link "Sweatshirts 7 items" at bounding box center [132, 559] width 224 height 14
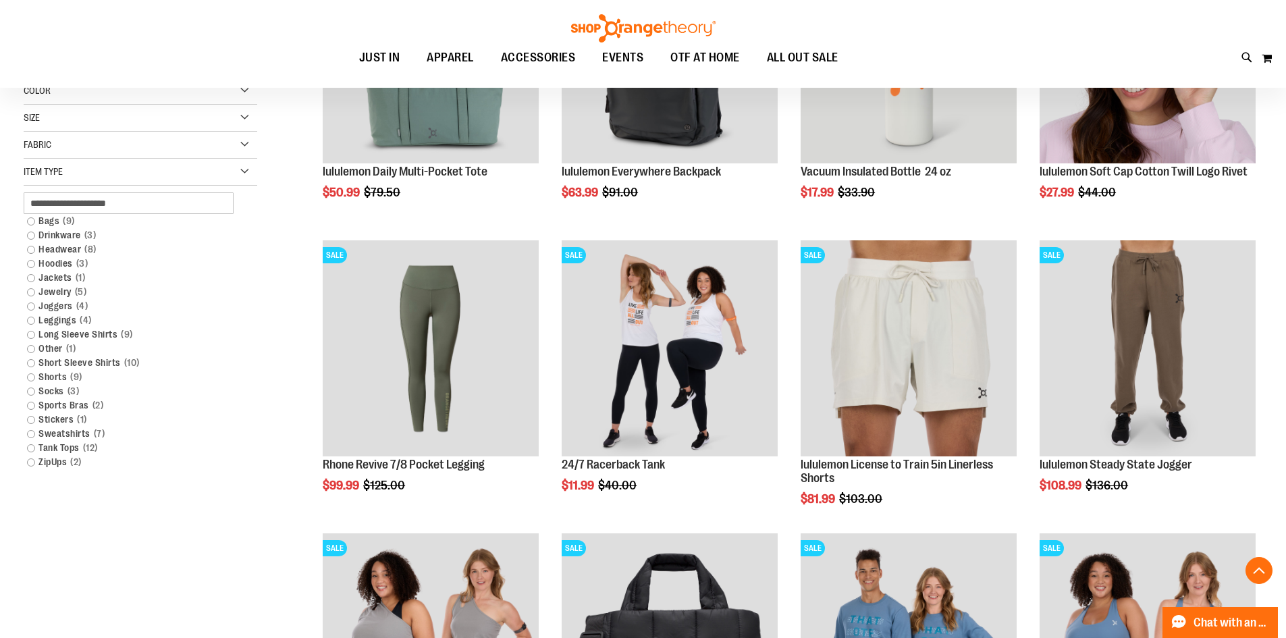
scroll to position [328, 0]
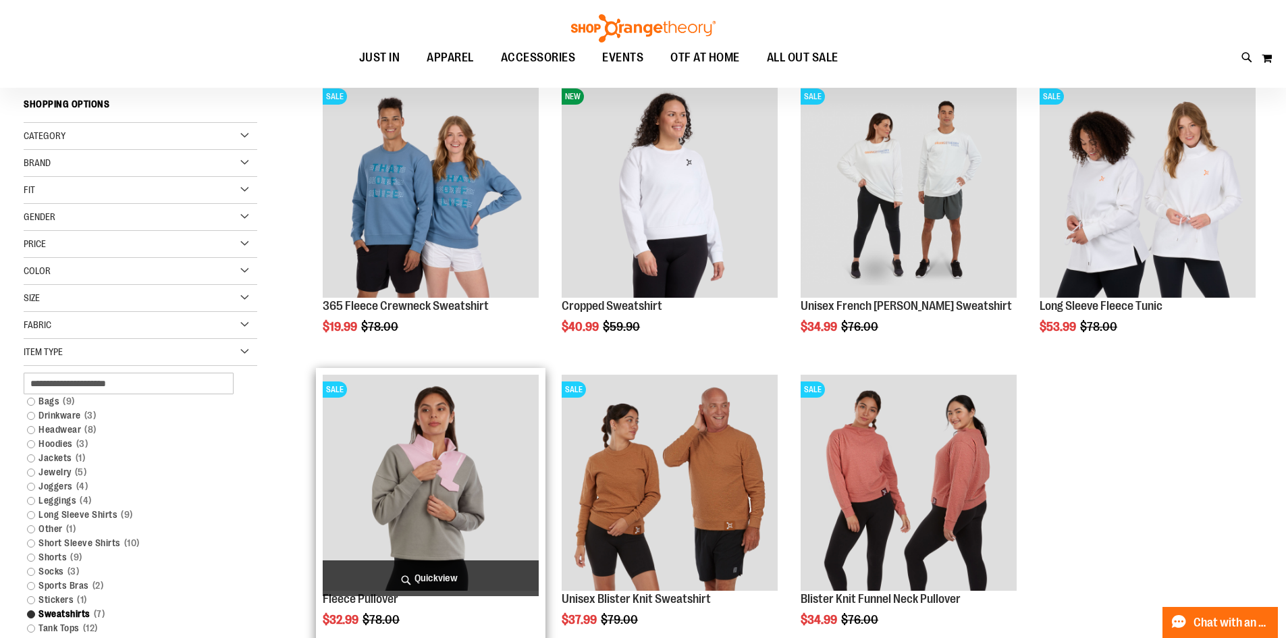
scroll to position [203, 0]
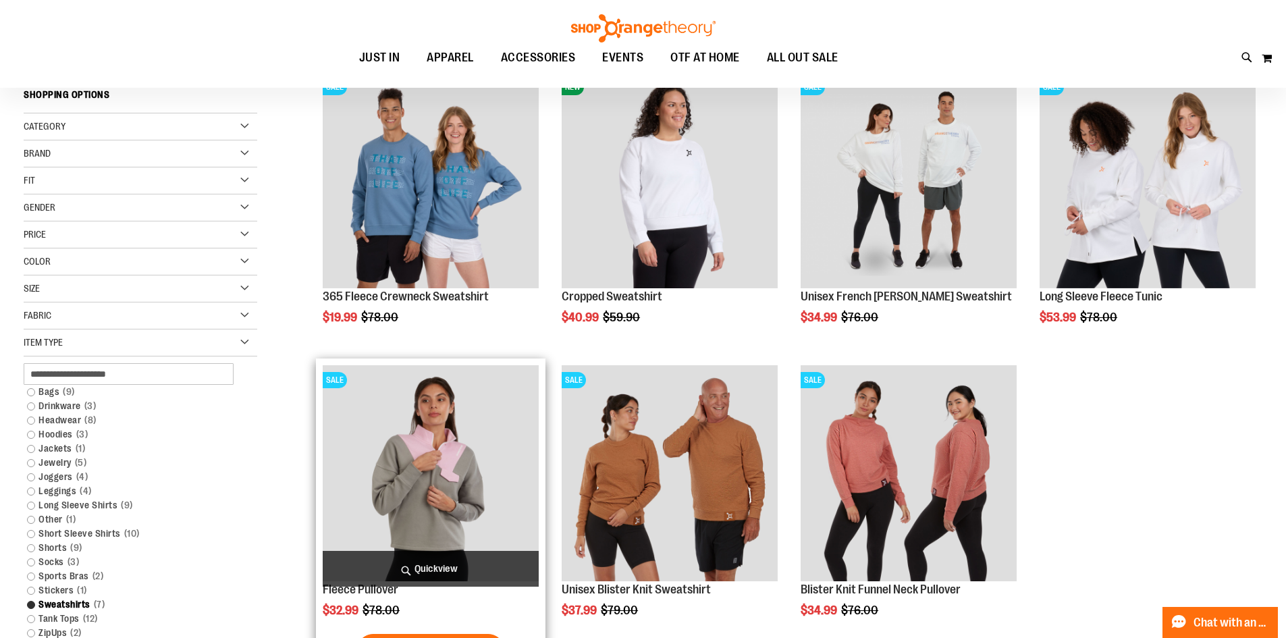
click at [426, 459] on img "product" at bounding box center [431, 473] width 216 height 216
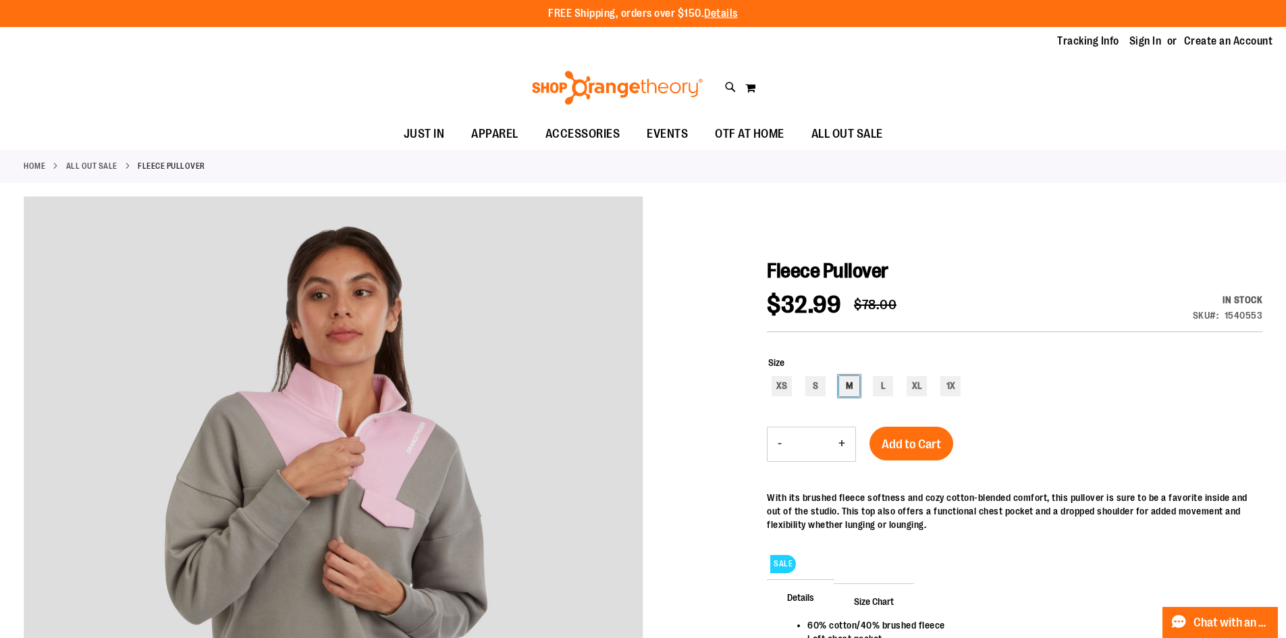
click at [851, 386] on div "M" at bounding box center [849, 386] width 20 height 20
type input "***"
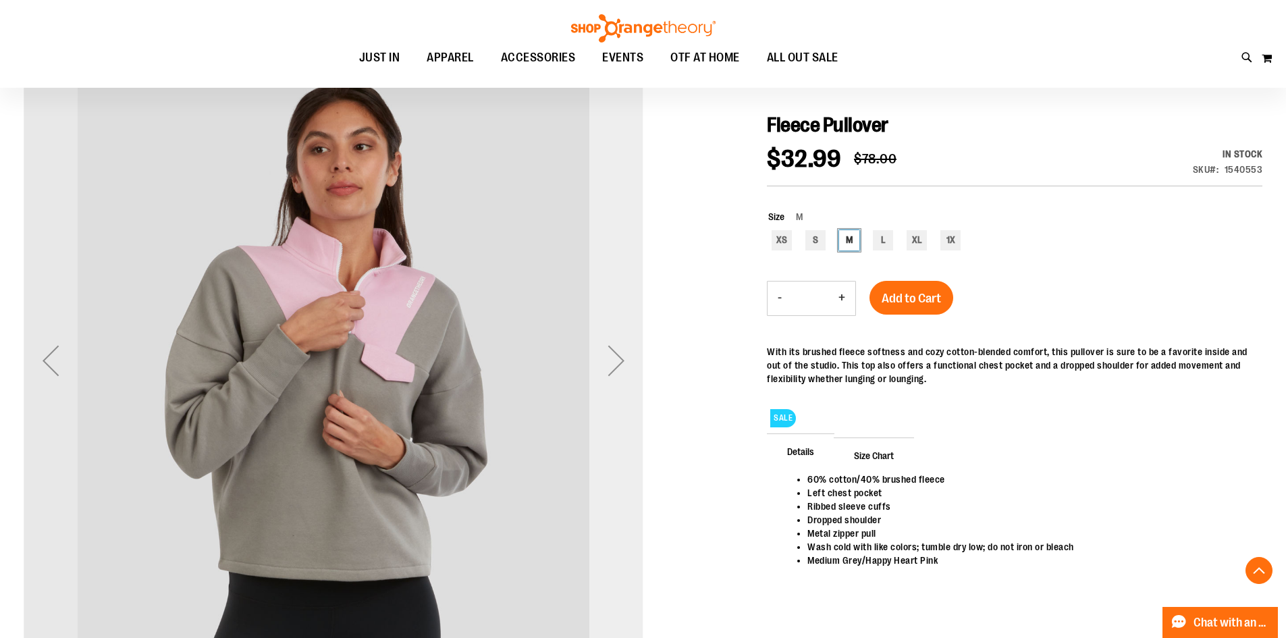
scroll to position [134, 0]
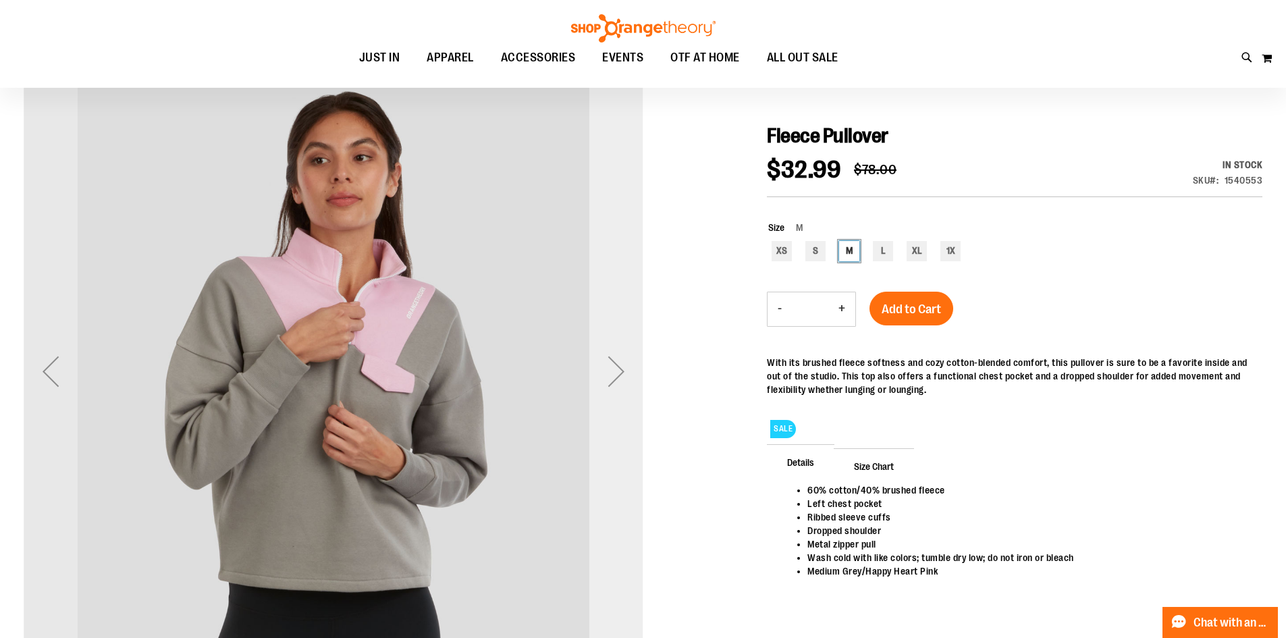
click at [591, 302] on div "Next" at bounding box center [616, 371] width 54 height 620
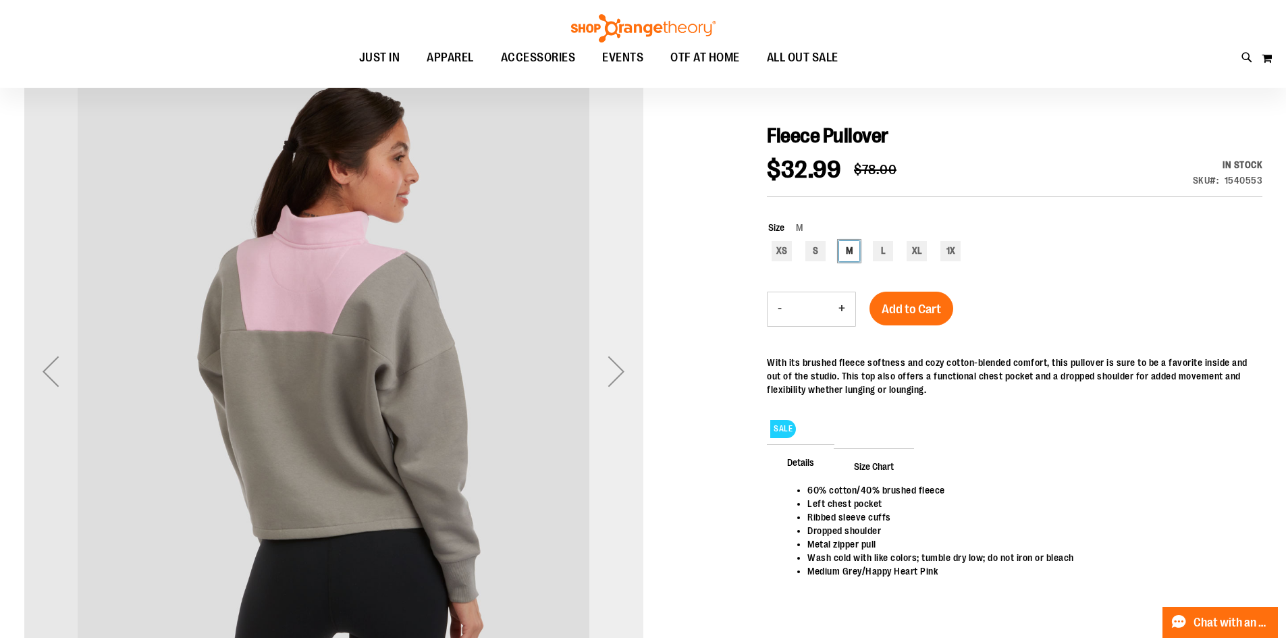
click at [594, 307] on div "Next" at bounding box center [616, 371] width 54 height 620
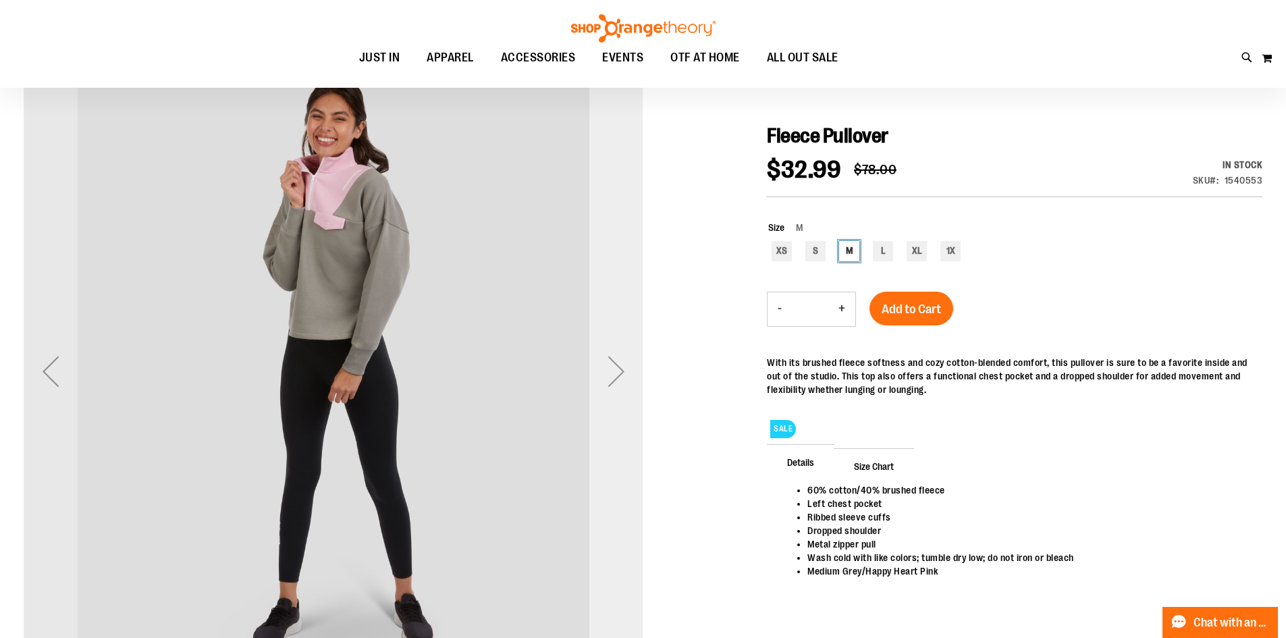
click at [594, 307] on div "Next" at bounding box center [616, 371] width 54 height 620
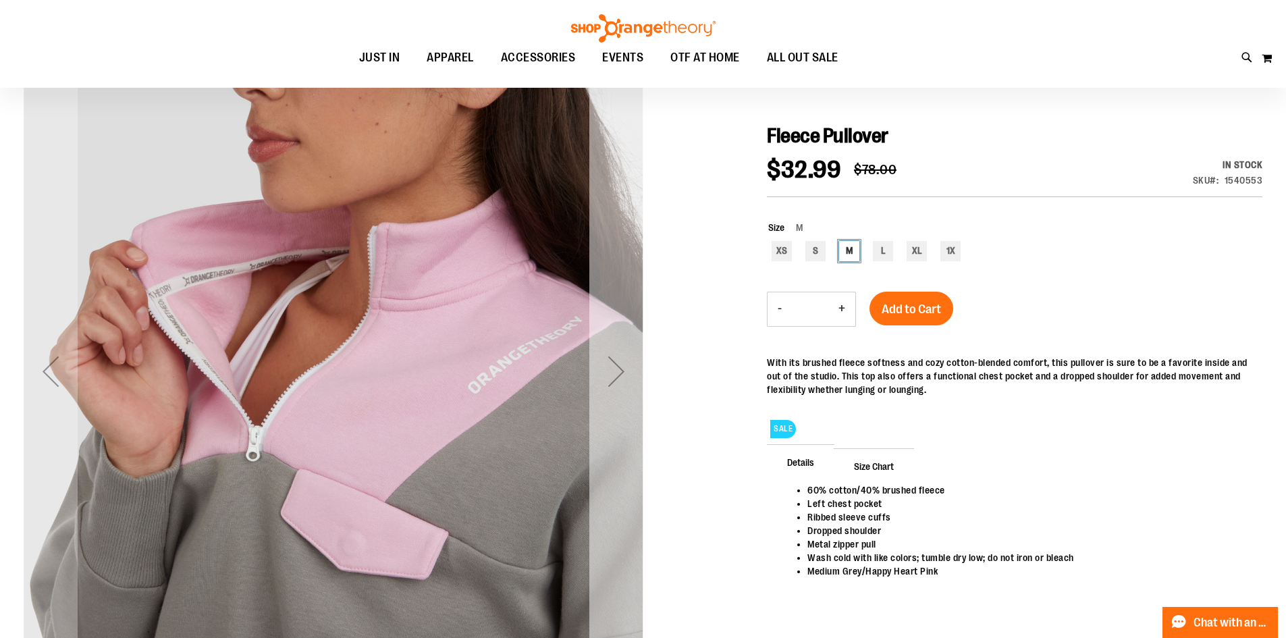
click at [594, 307] on div "Next" at bounding box center [616, 371] width 54 height 620
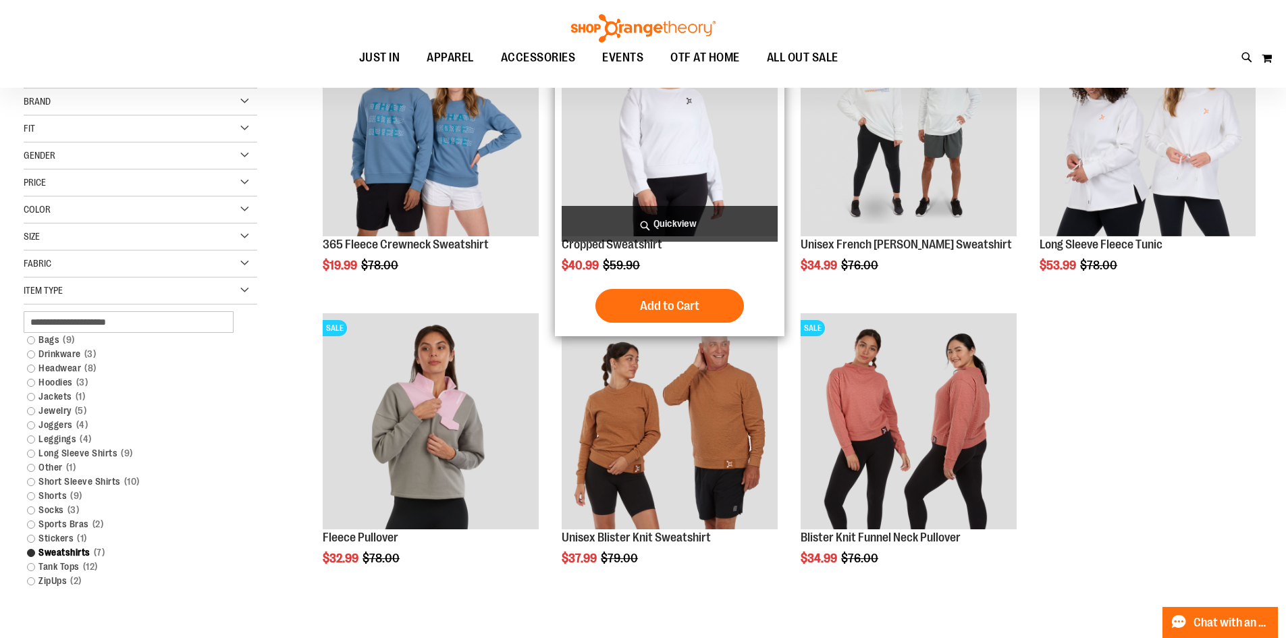
scroll to position [134, 0]
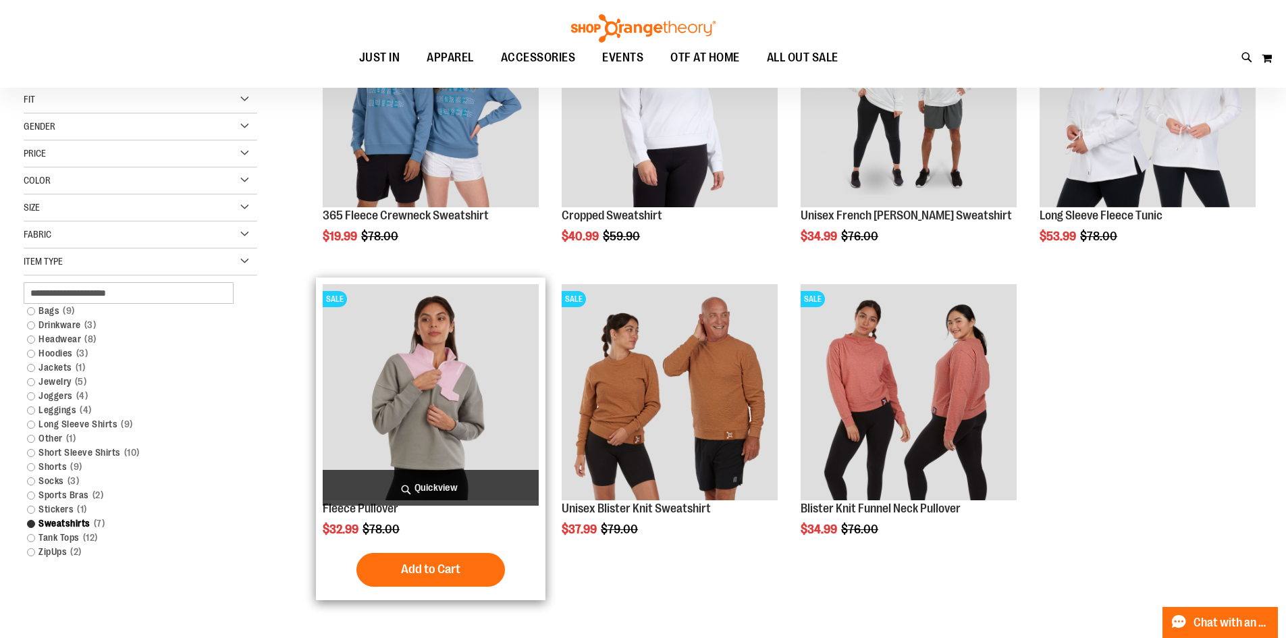
click at [485, 367] on img "product" at bounding box center [431, 392] width 216 height 216
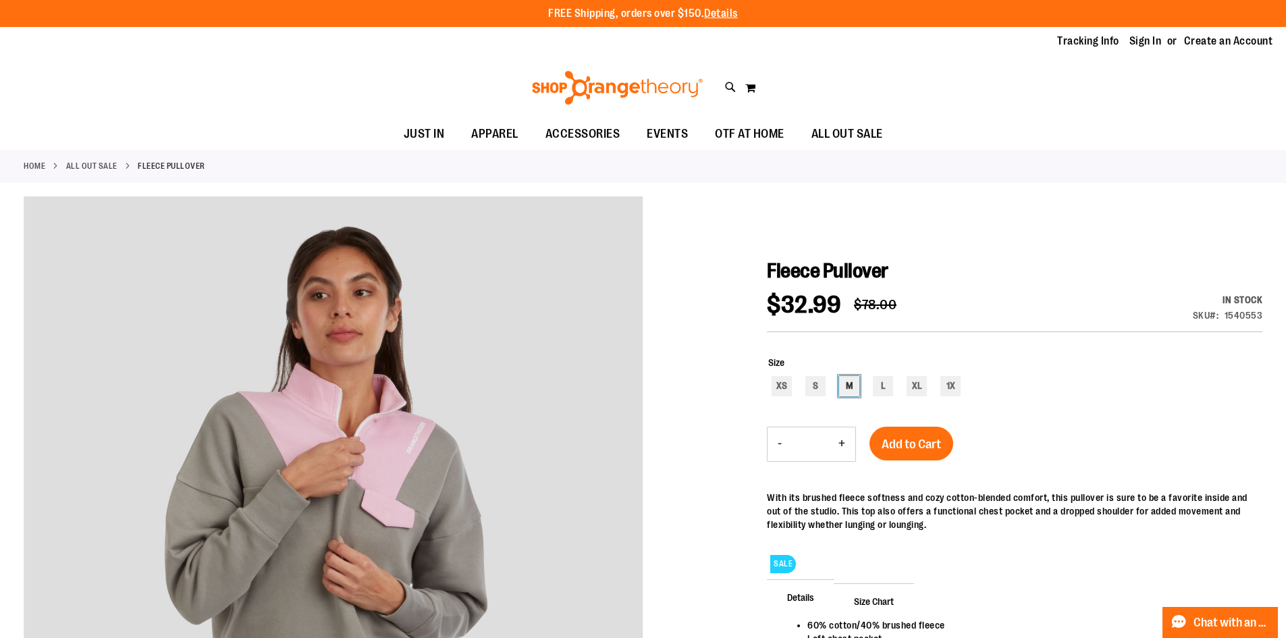
click at [853, 385] on div "M" at bounding box center [849, 386] width 20 height 20
type input "***"
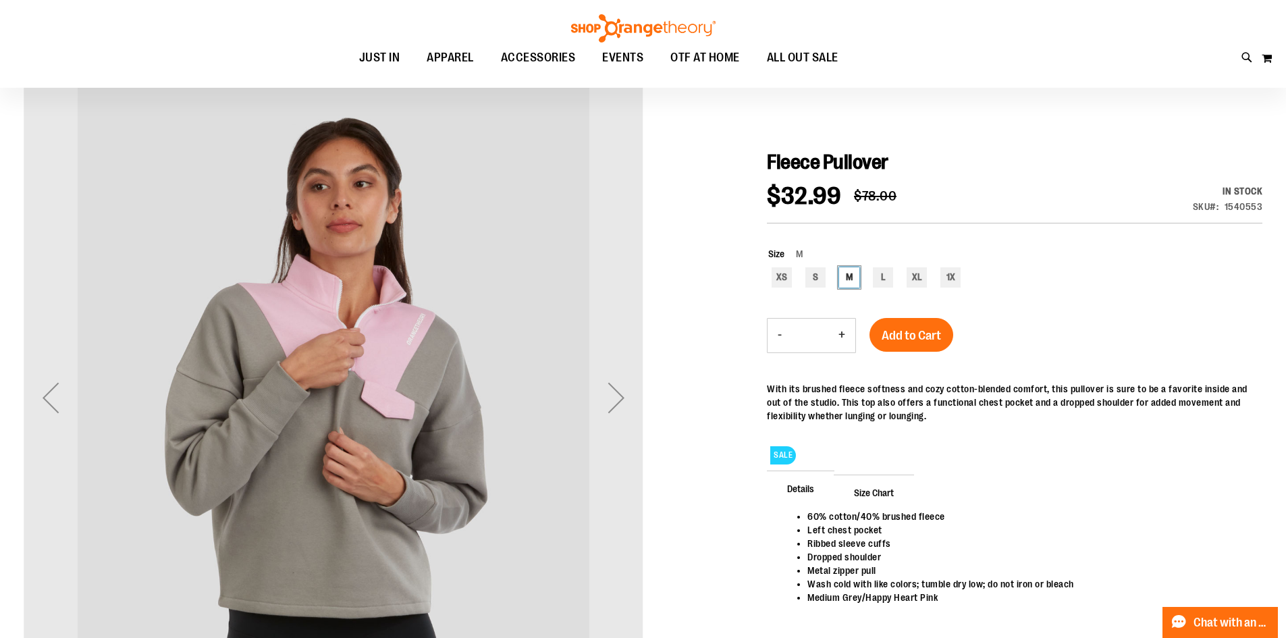
scroll to position [135, 0]
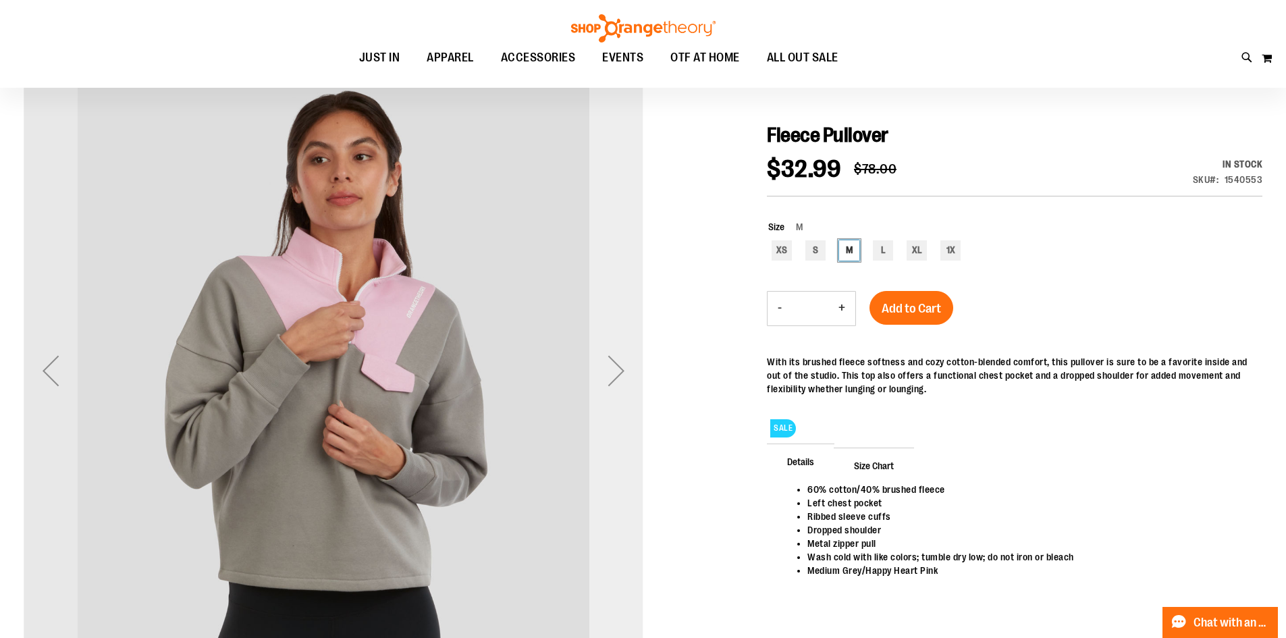
click at [608, 363] on div "Next" at bounding box center [616, 371] width 54 height 54
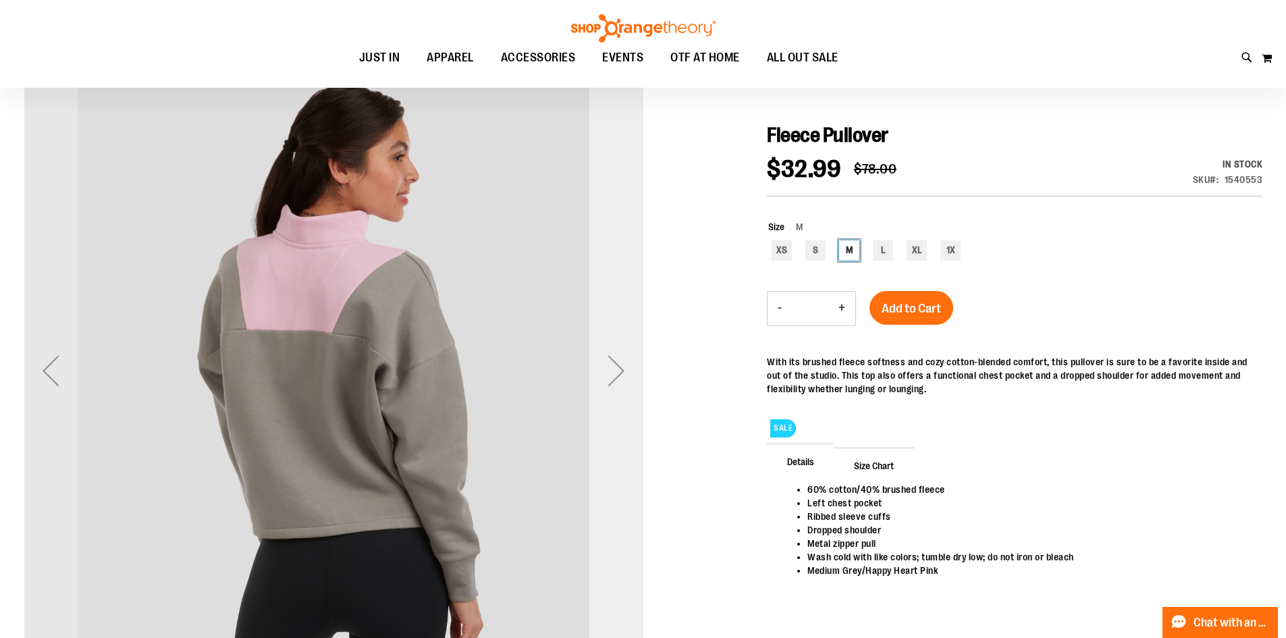
click at [608, 363] on div "Next" at bounding box center [616, 371] width 54 height 54
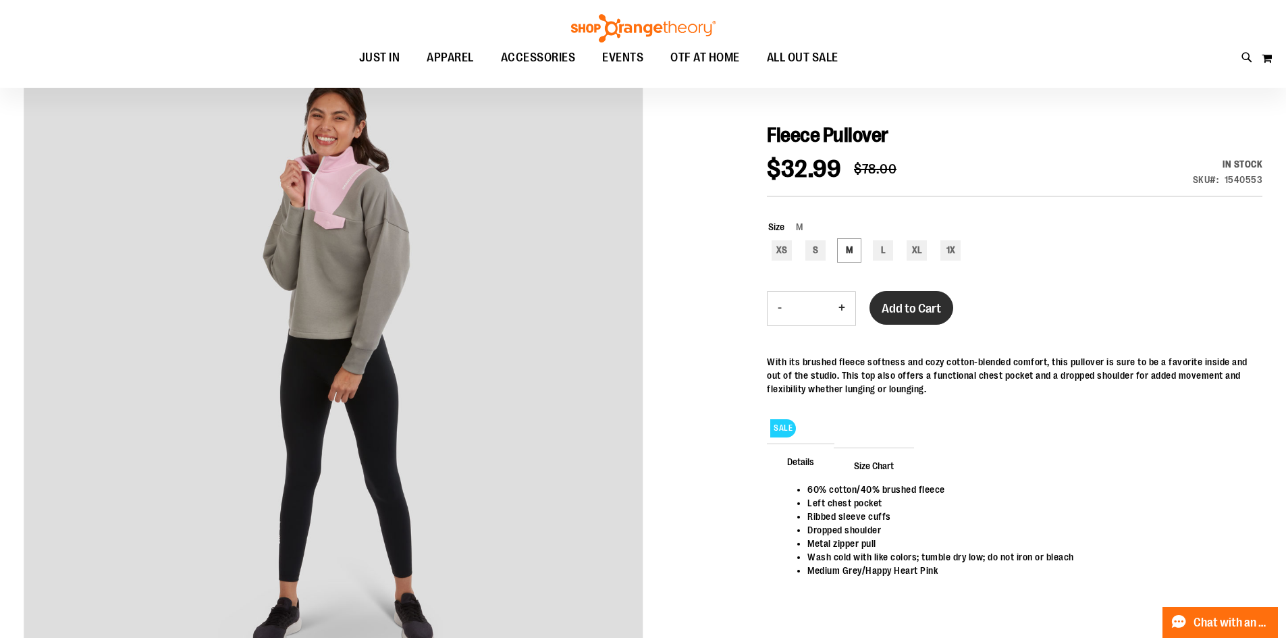
click at [918, 322] on button "Add to Cart" at bounding box center [912, 308] width 84 height 34
click at [1269, 55] on button "My Cart 0" at bounding box center [1266, 58] width 11 height 22
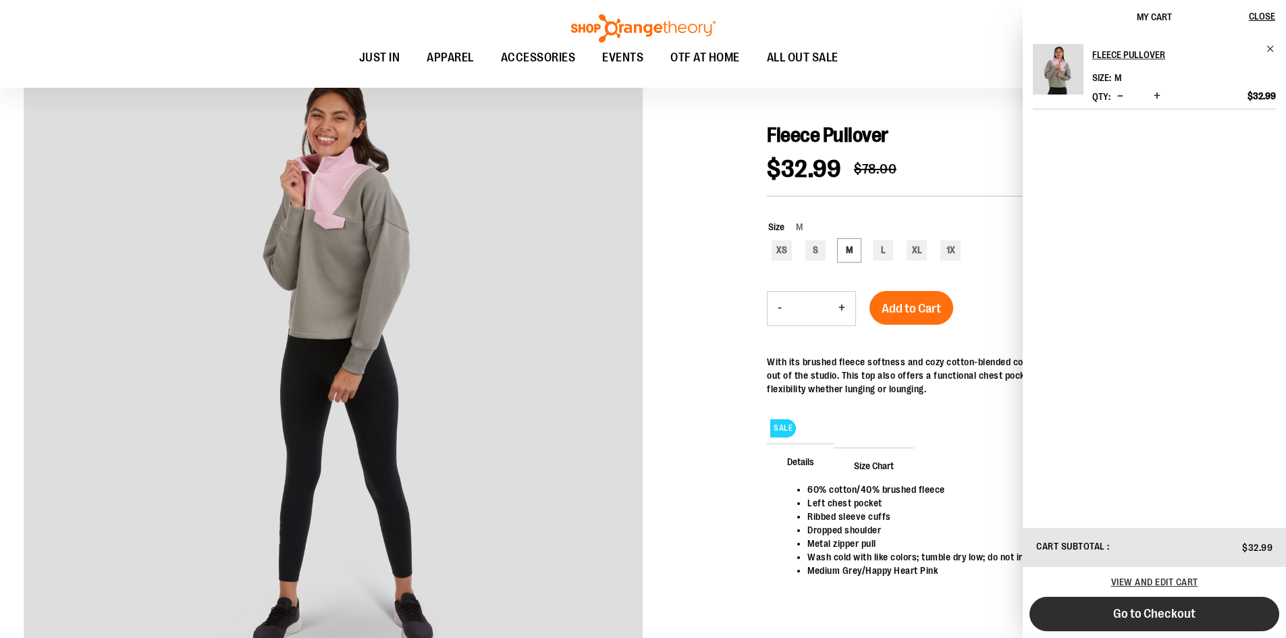
click at [1128, 608] on span "Go to Checkout" at bounding box center [1154, 613] width 82 height 15
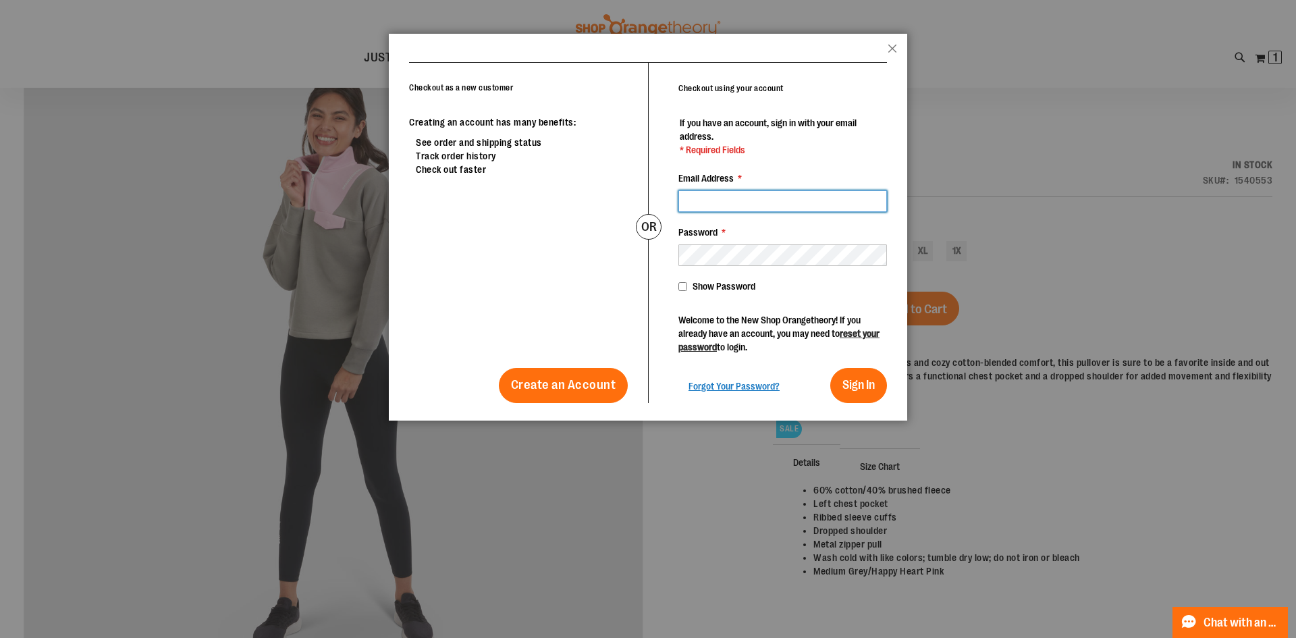
click at [733, 194] on input "Email Address *" at bounding box center [783, 201] width 209 height 22
click at [889, 47] on button "Close" at bounding box center [892, 53] width 9 height 18
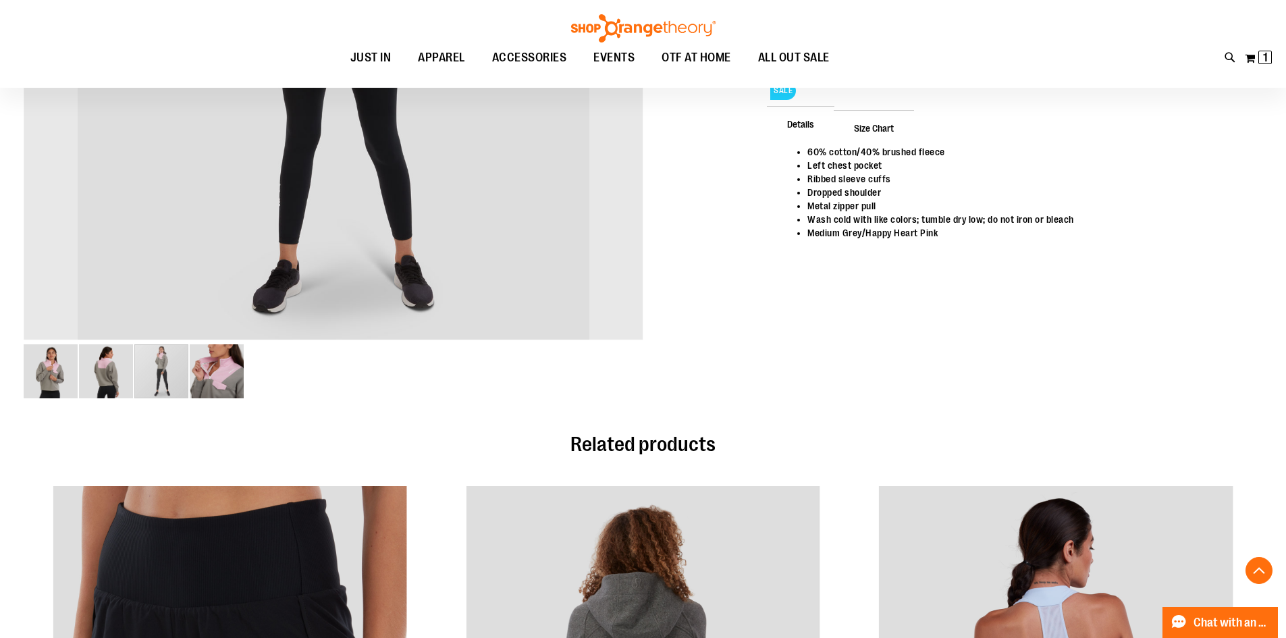
drag, startPoint x: 226, startPoint y: 378, endPoint x: 217, endPoint y: 377, distance: 8.8
click at [226, 377] on img "image 4 of 4" at bounding box center [217, 371] width 54 height 54
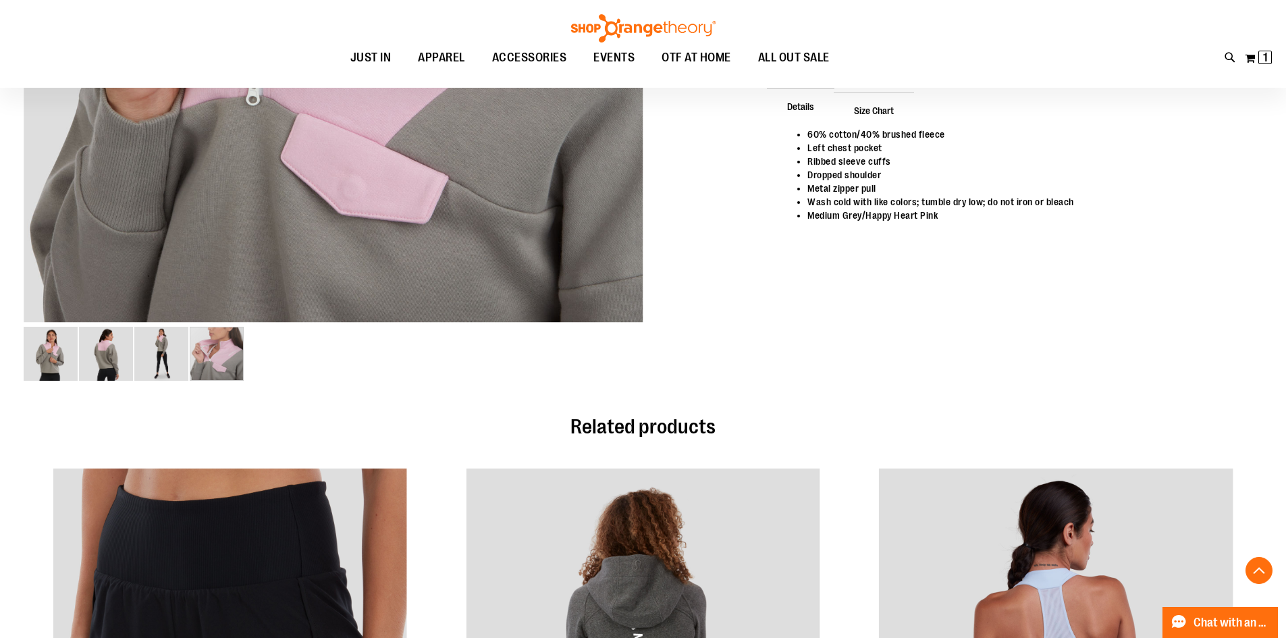
scroll to position [405, 0]
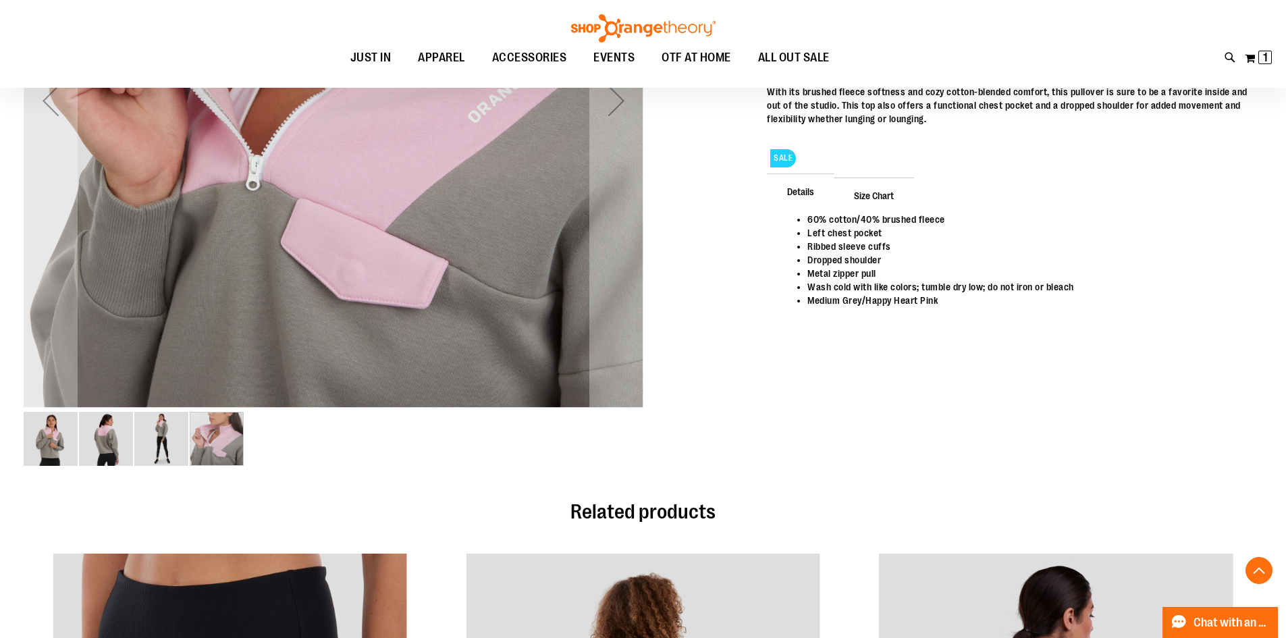
click at [127, 450] on img "image 2 of 4" at bounding box center [106, 439] width 54 height 54
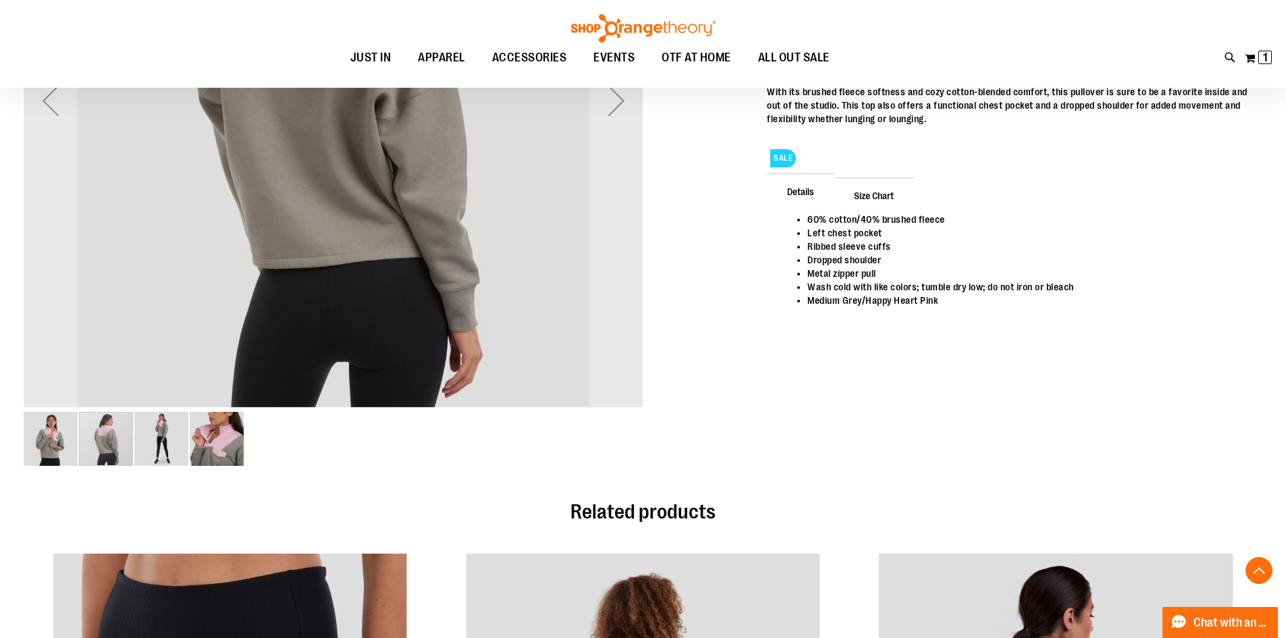
click at [63, 433] on img "image 1 of 4" at bounding box center [51, 439] width 54 height 54
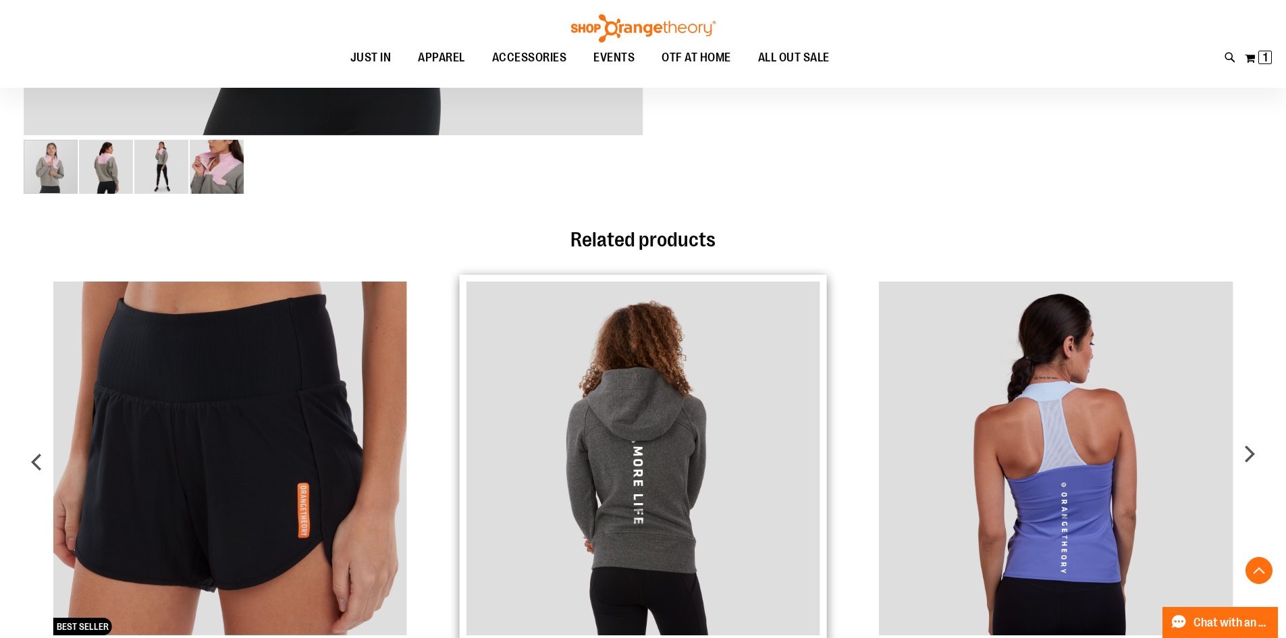
scroll to position [945, 0]
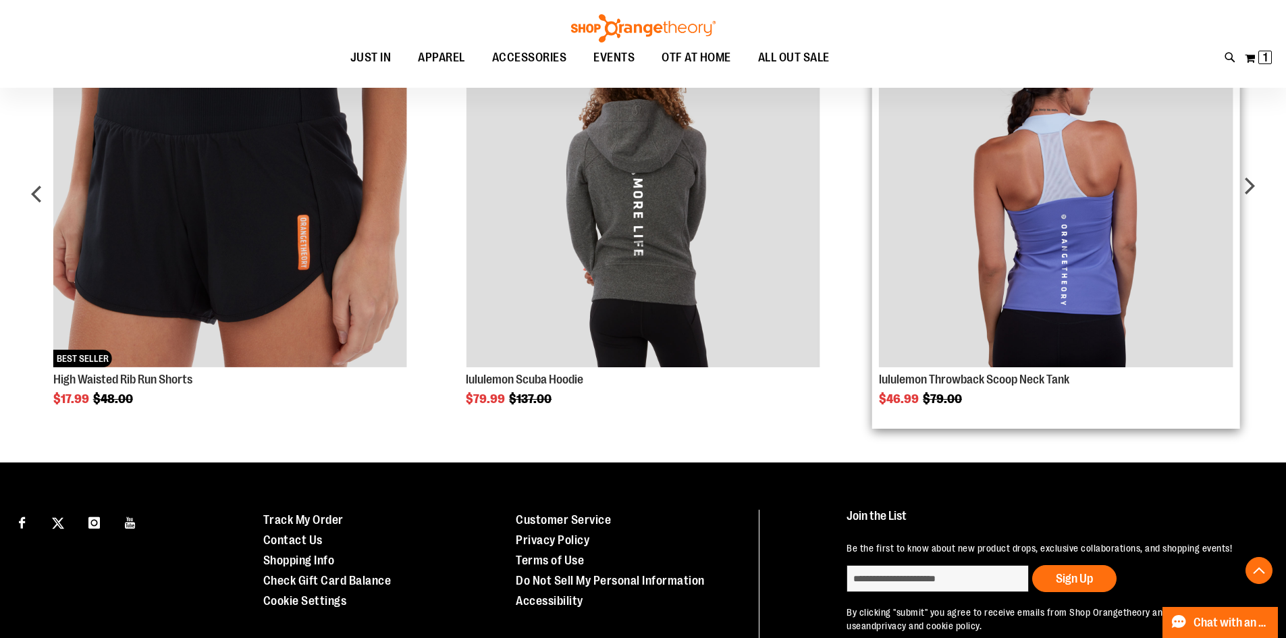
click at [1021, 333] on img "Product Page Link" at bounding box center [1056, 191] width 354 height 354
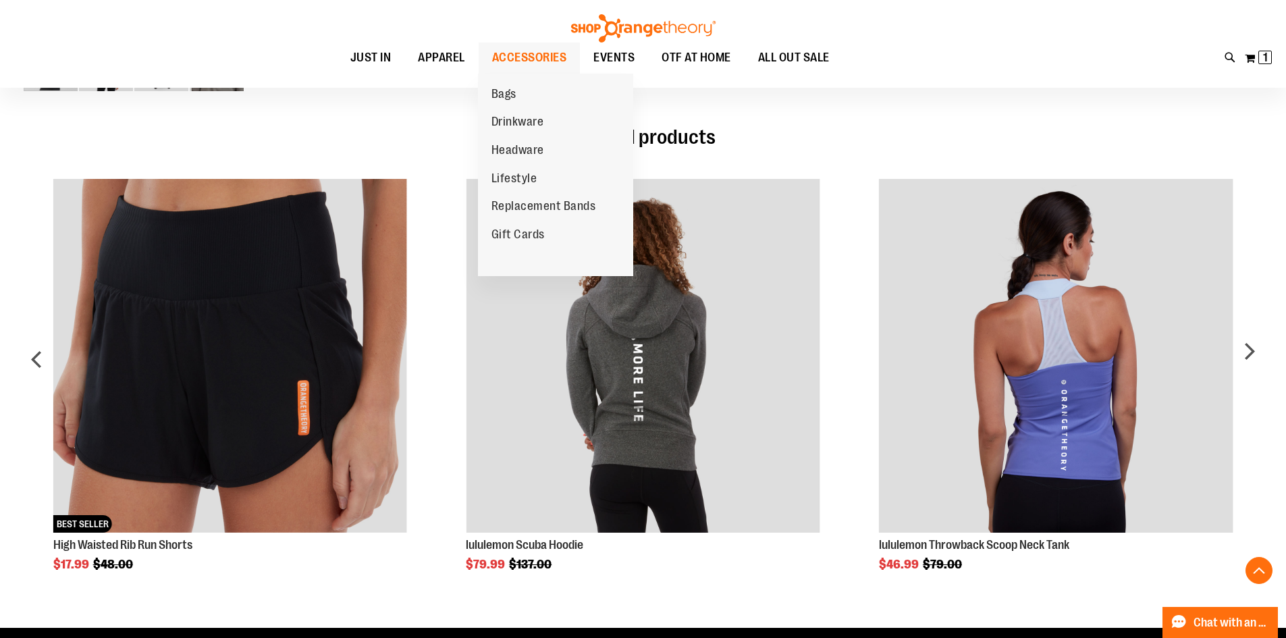
scroll to position [608, 0]
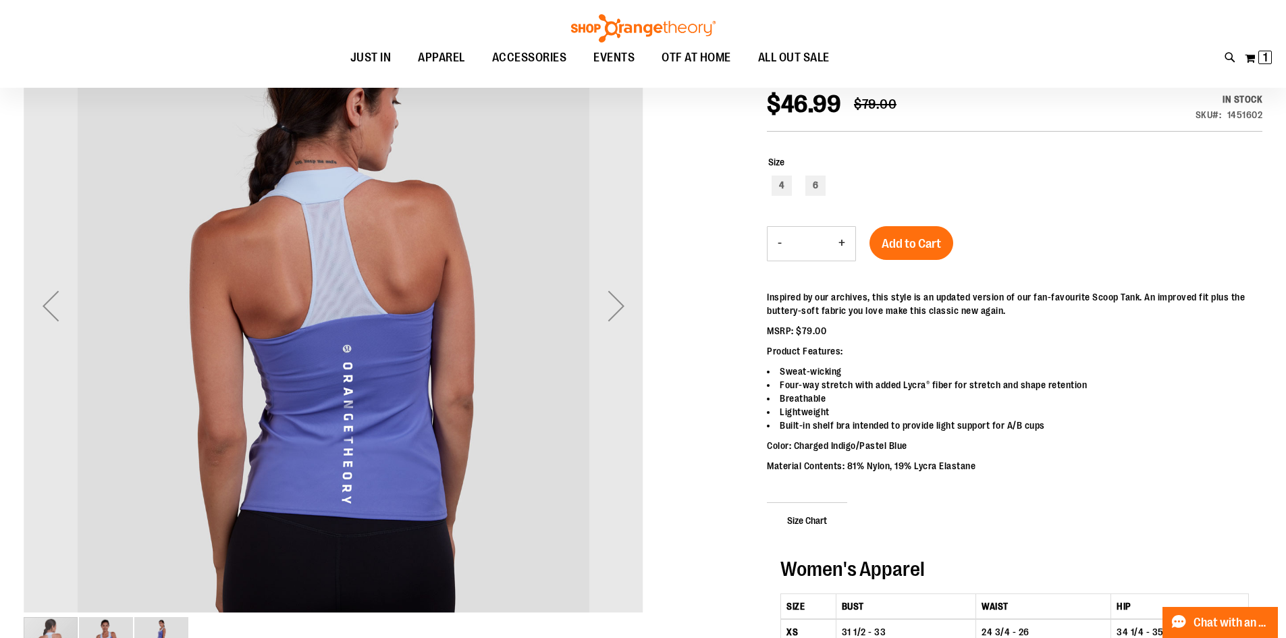
scroll to position [269, 0]
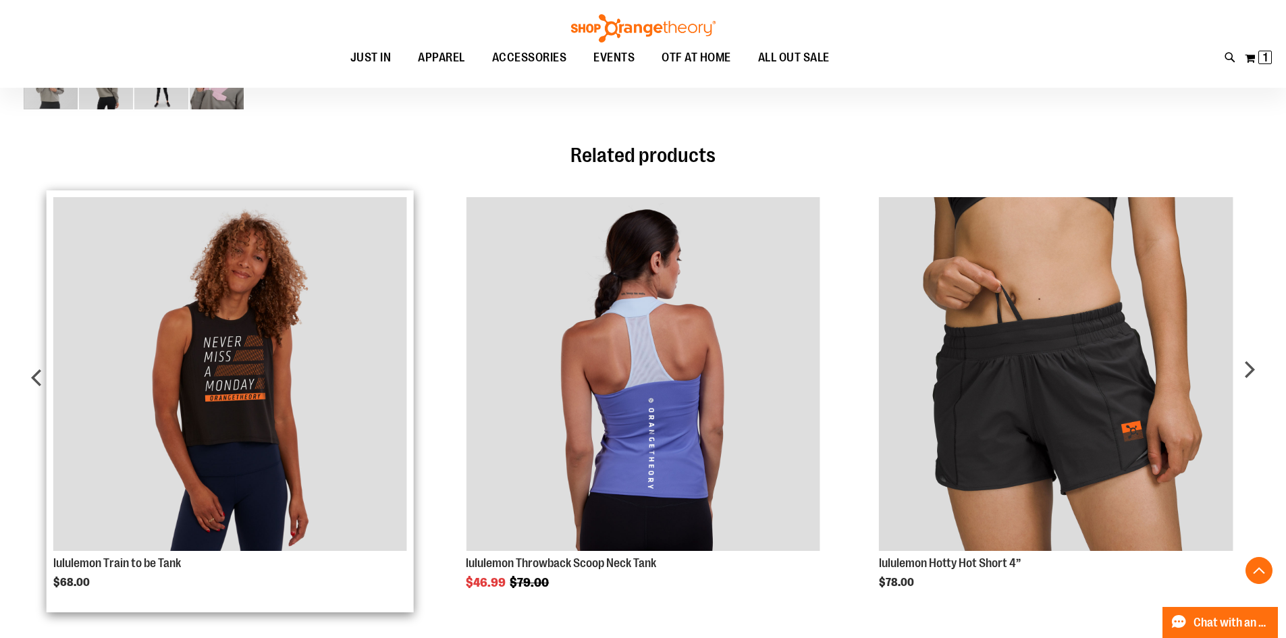
scroll to position [602, 0]
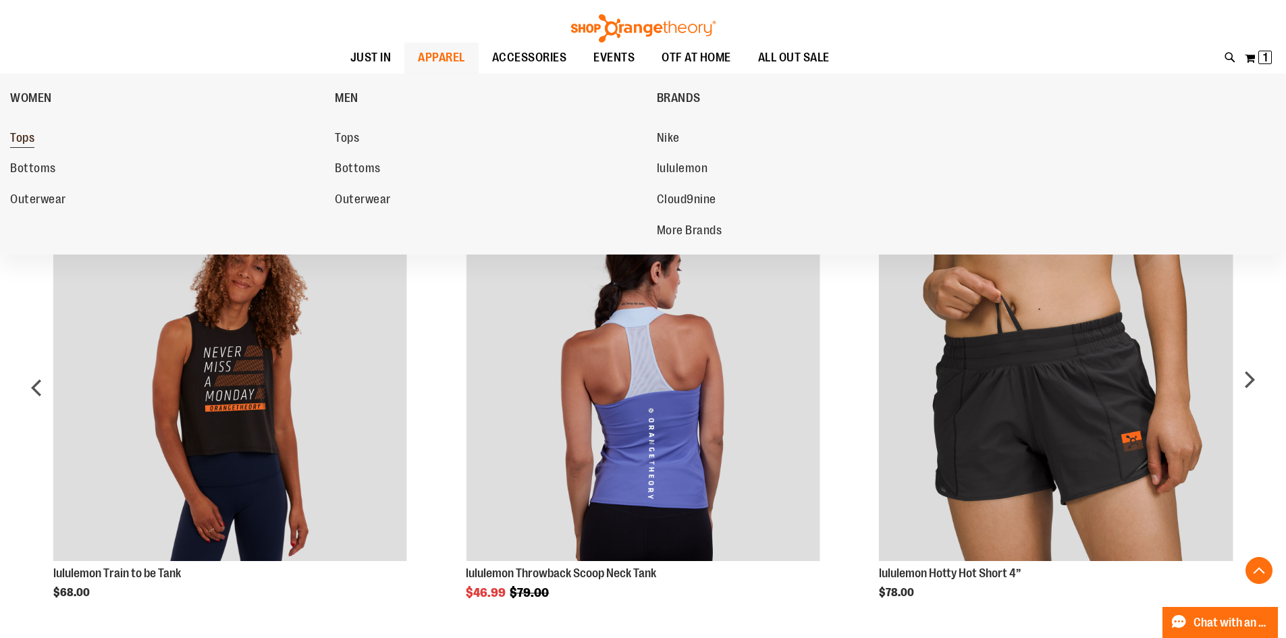
click at [30, 141] on span "Tops" at bounding box center [22, 139] width 24 height 17
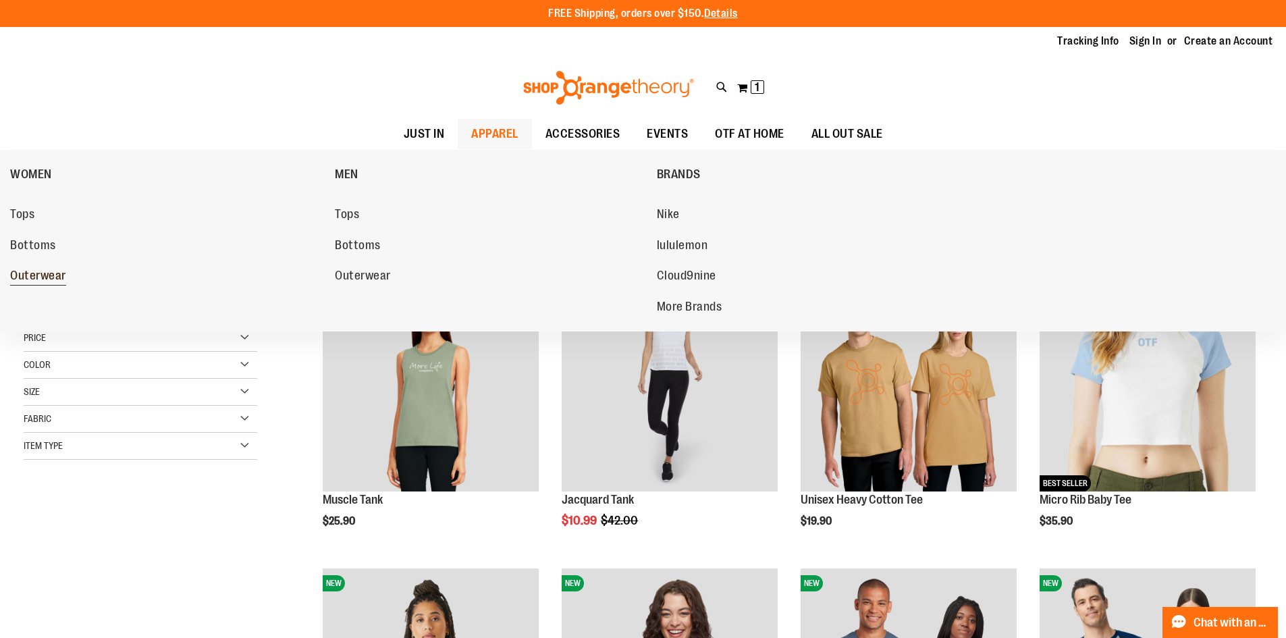
click at [36, 278] on span "Outerwear" at bounding box center [38, 277] width 56 height 17
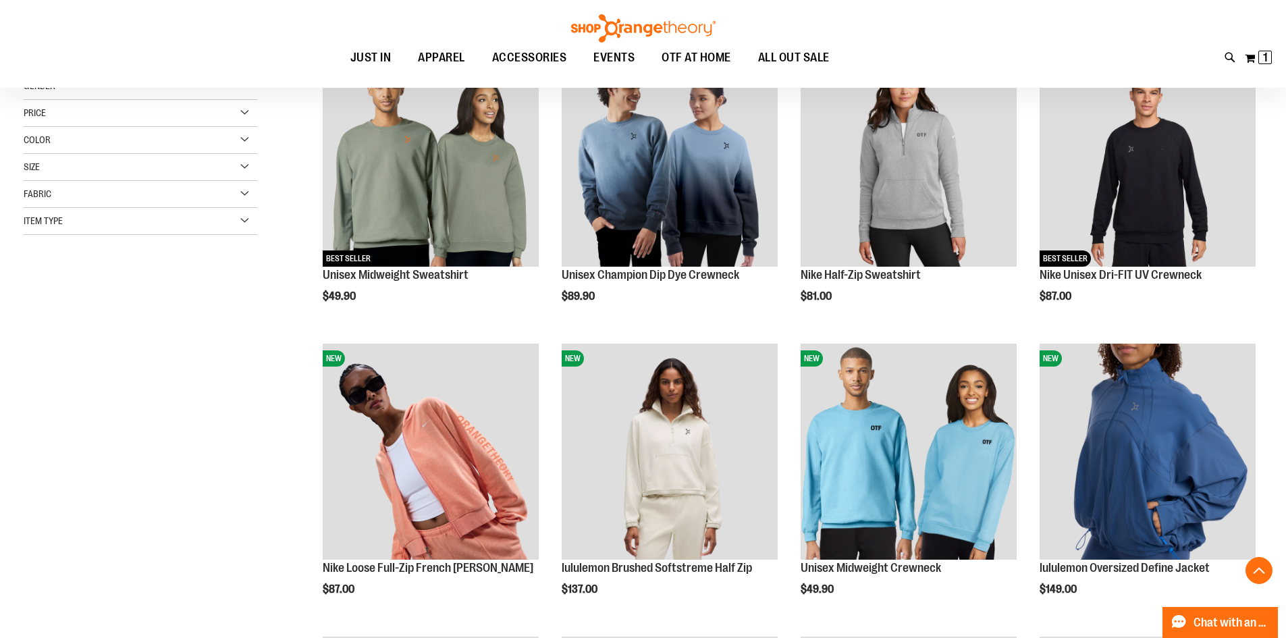
scroll to position [269, 0]
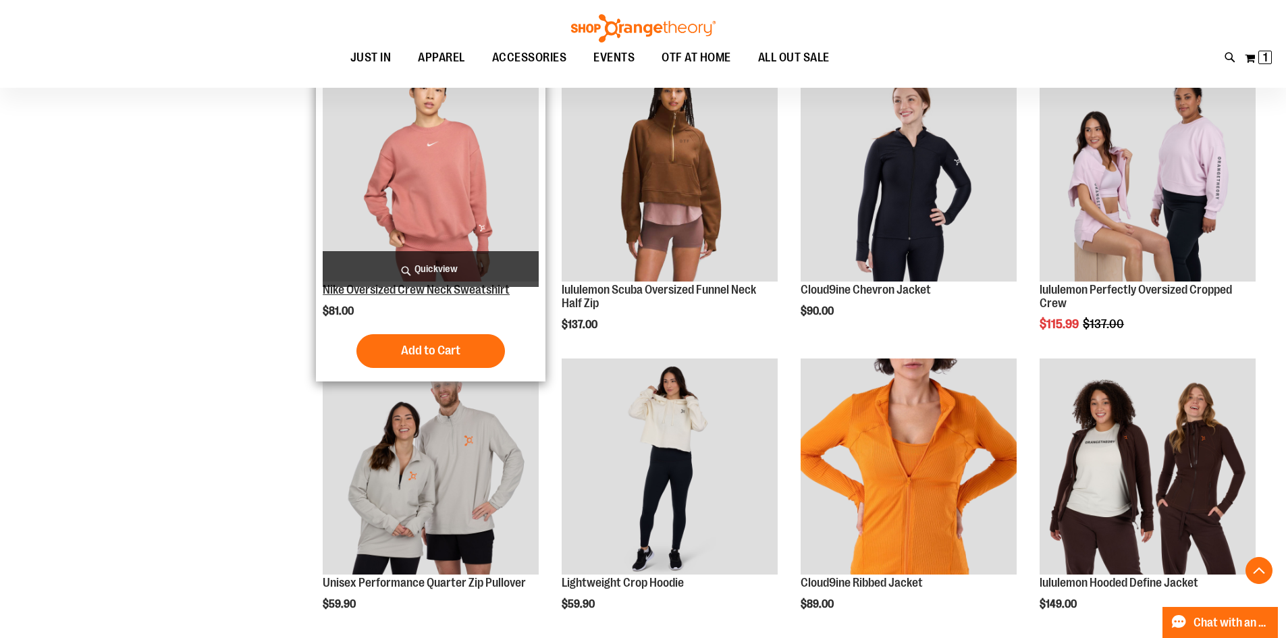
scroll to position [1132, 0]
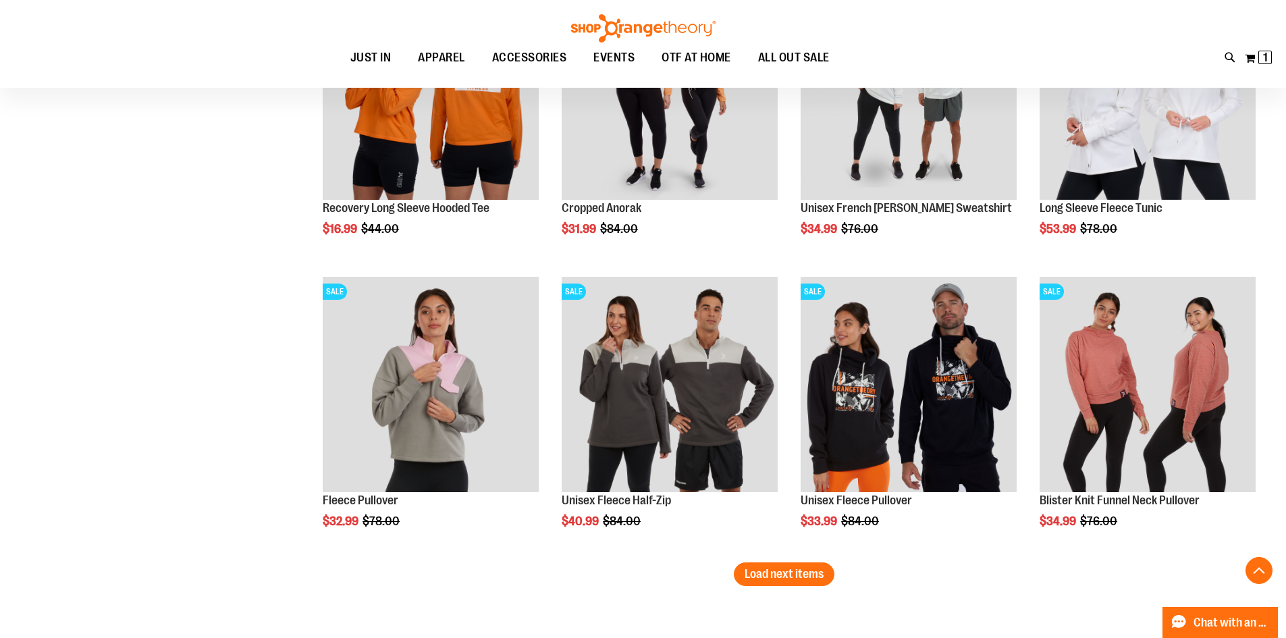
scroll to position [2347, 0]
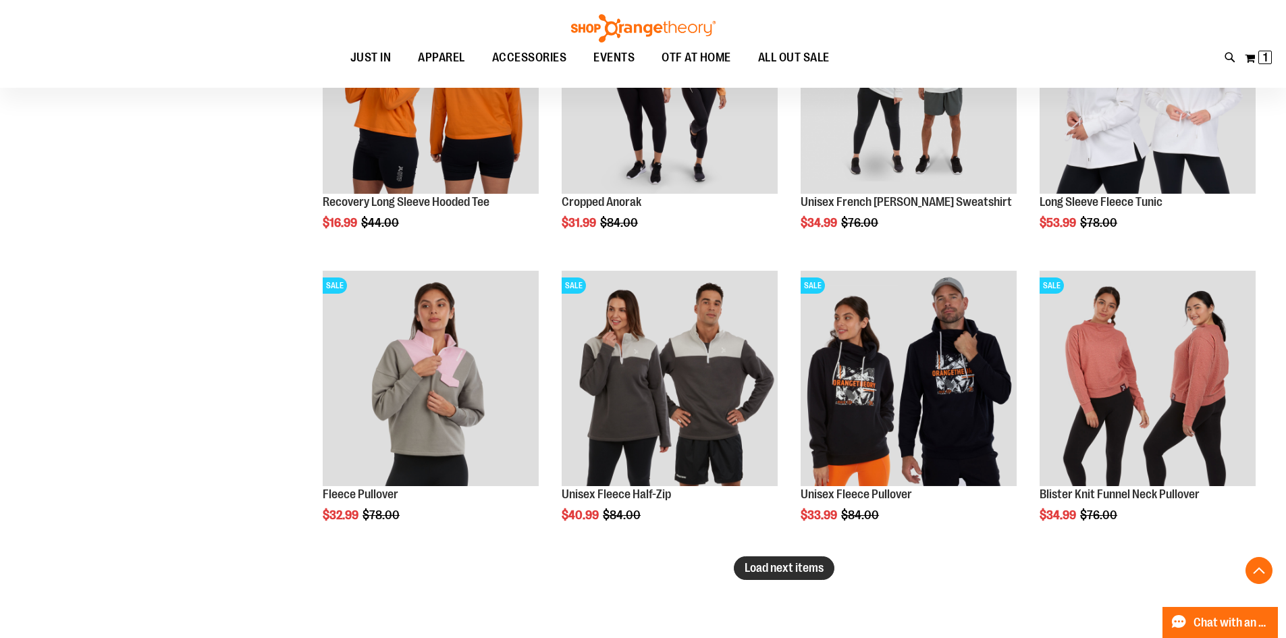
click at [769, 566] on span "Load next items" at bounding box center [784, 568] width 79 height 14
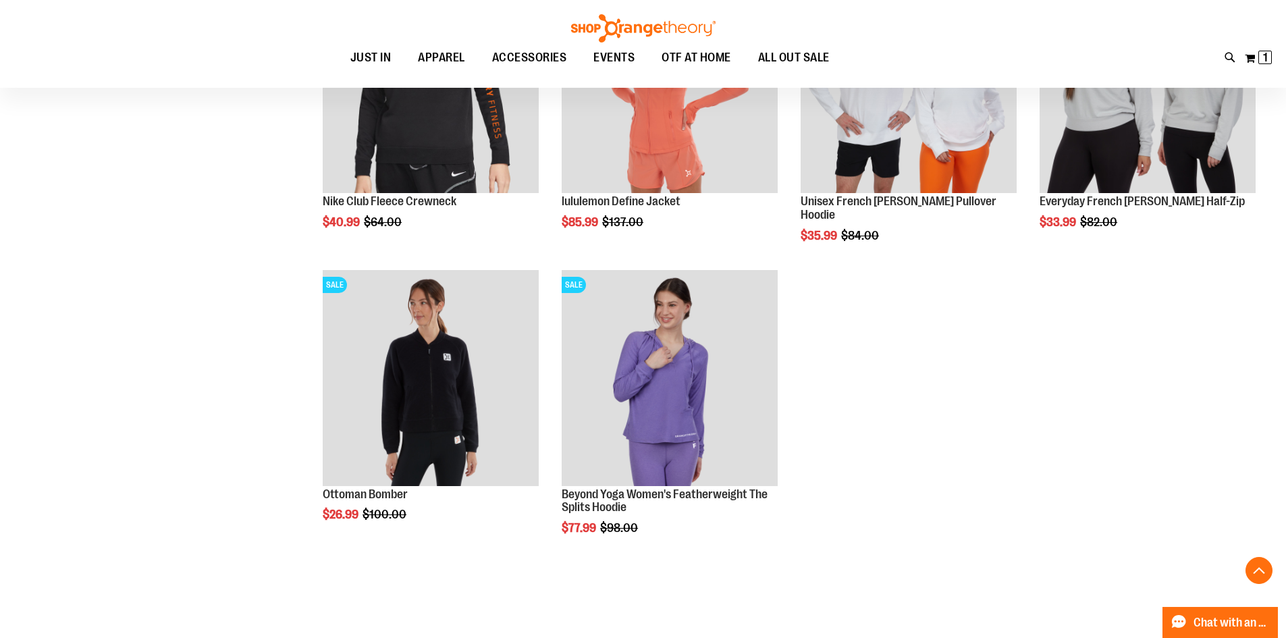
scroll to position [2955, 0]
